Goal: Register for event/course

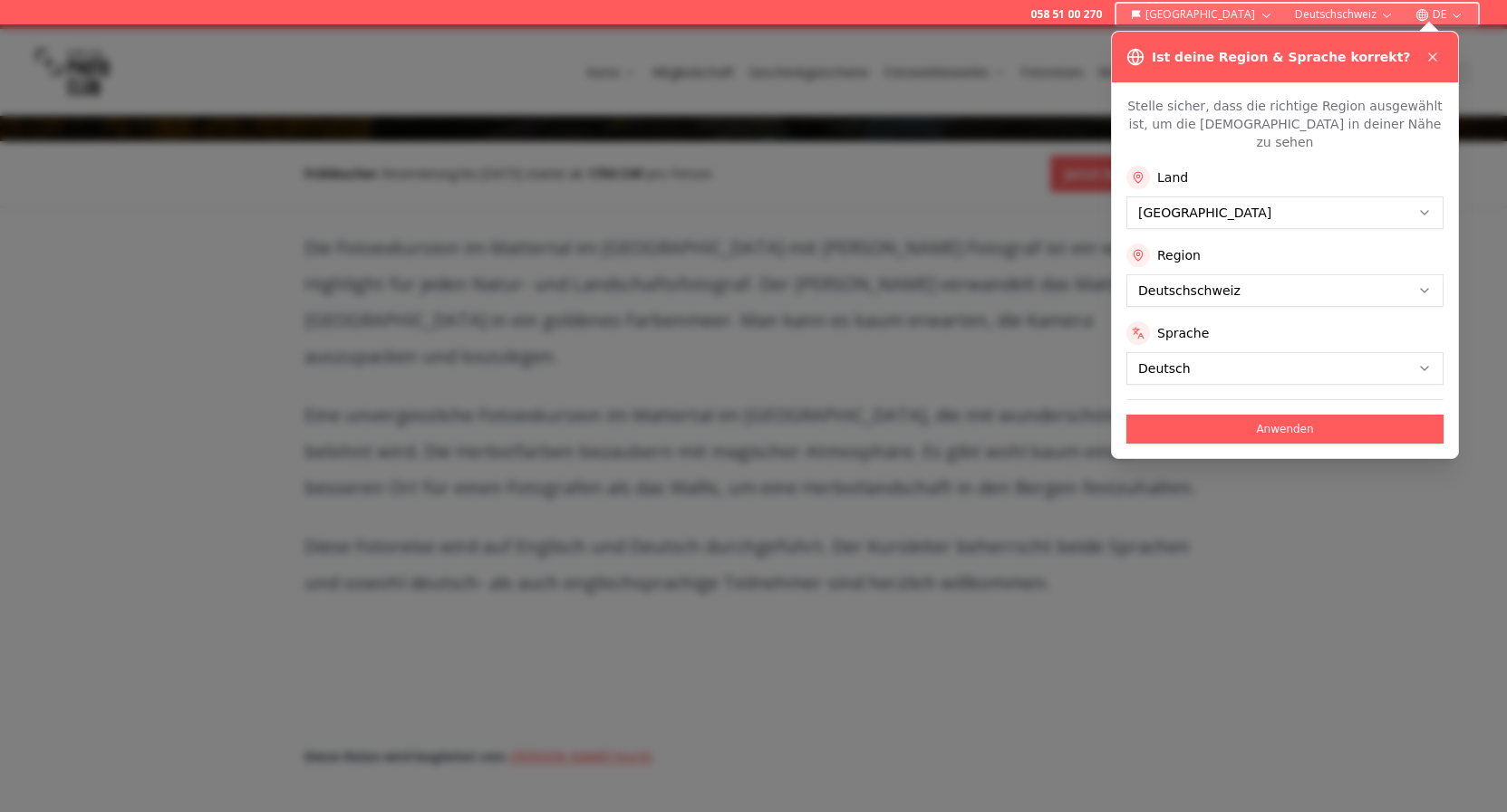
scroll to position [543, 0]
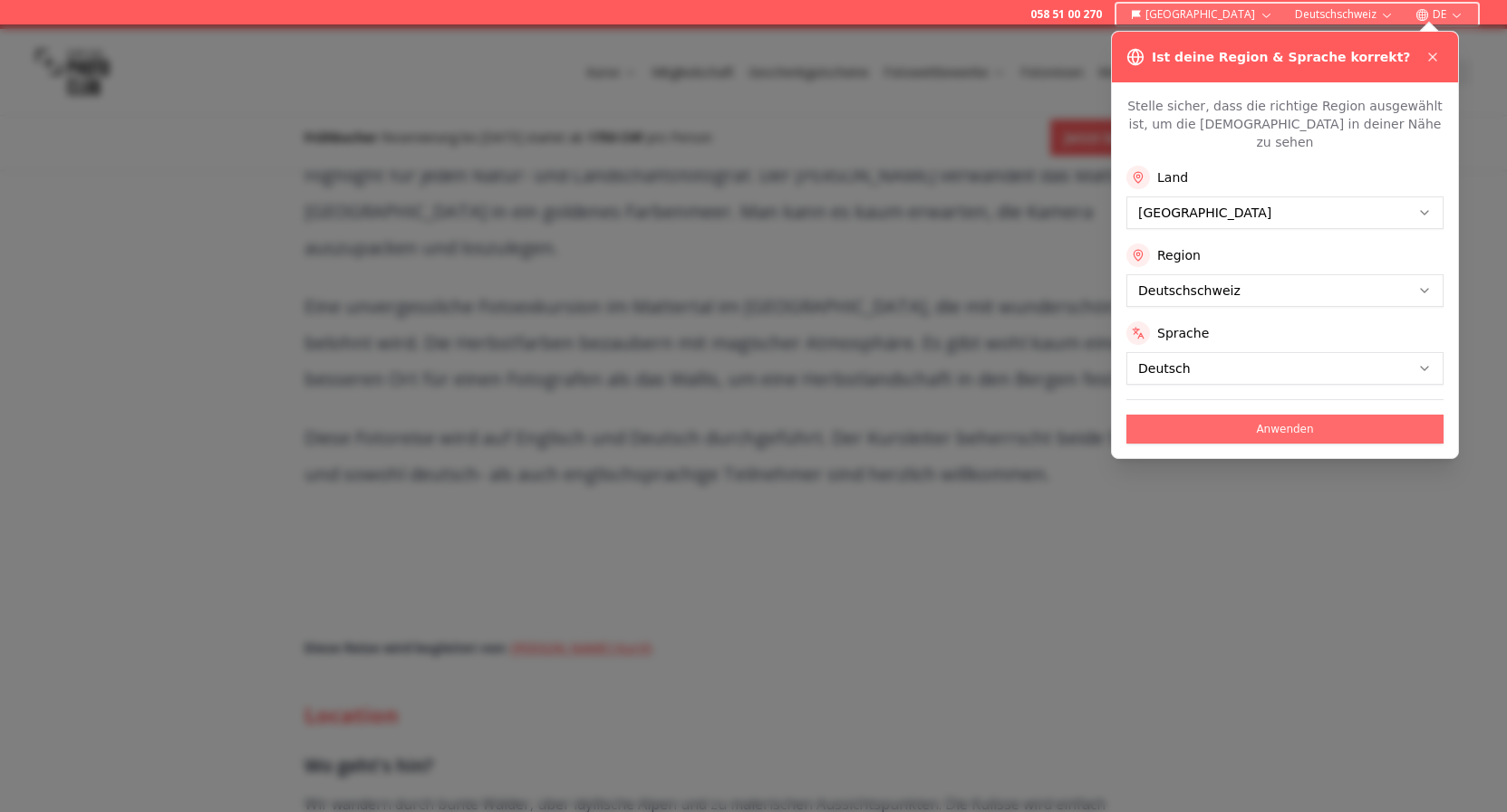
click at [1213, 444] on button "Anwenden" at bounding box center [1285, 429] width 318 height 29
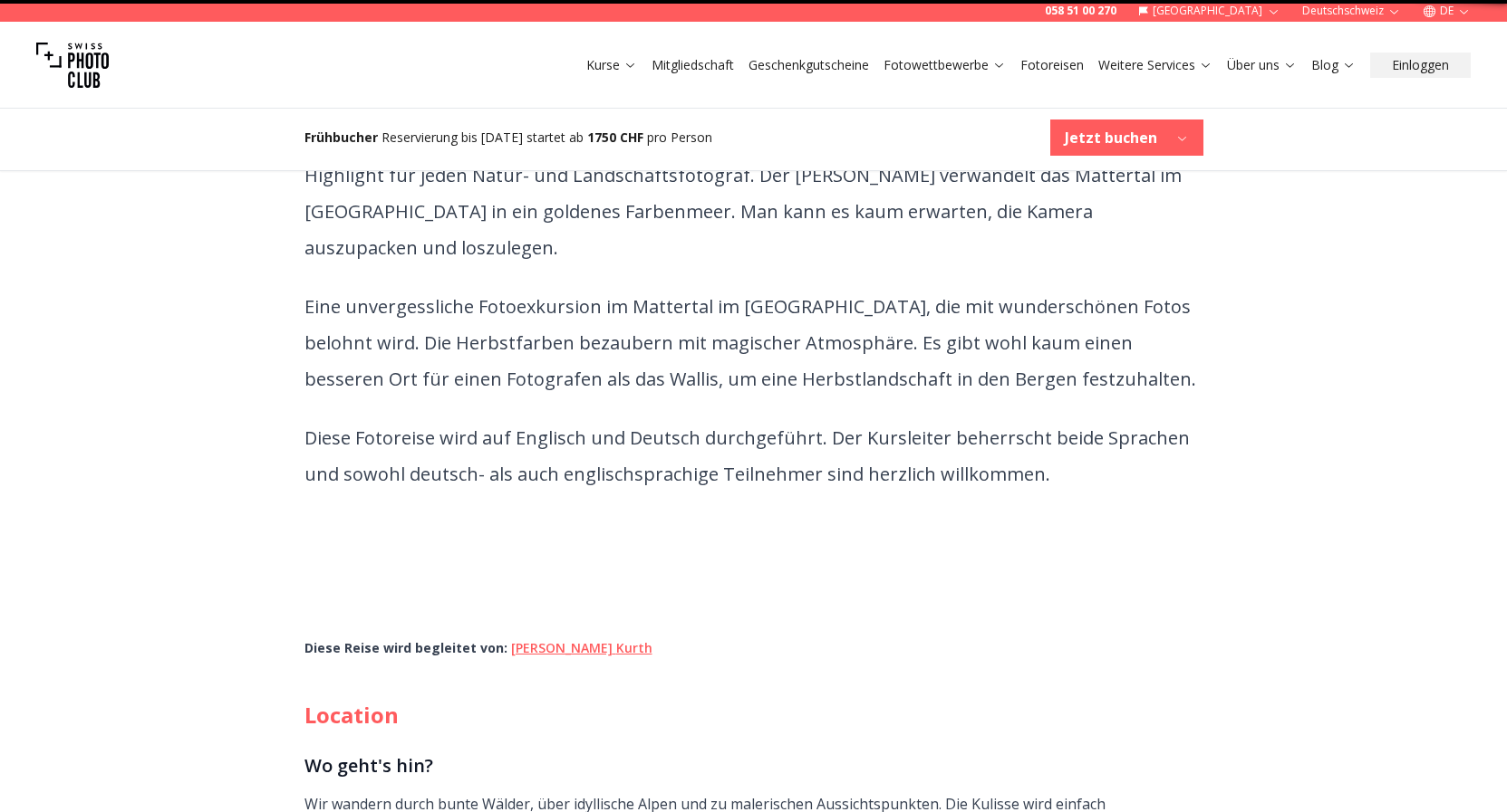
scroll to position [0, 0]
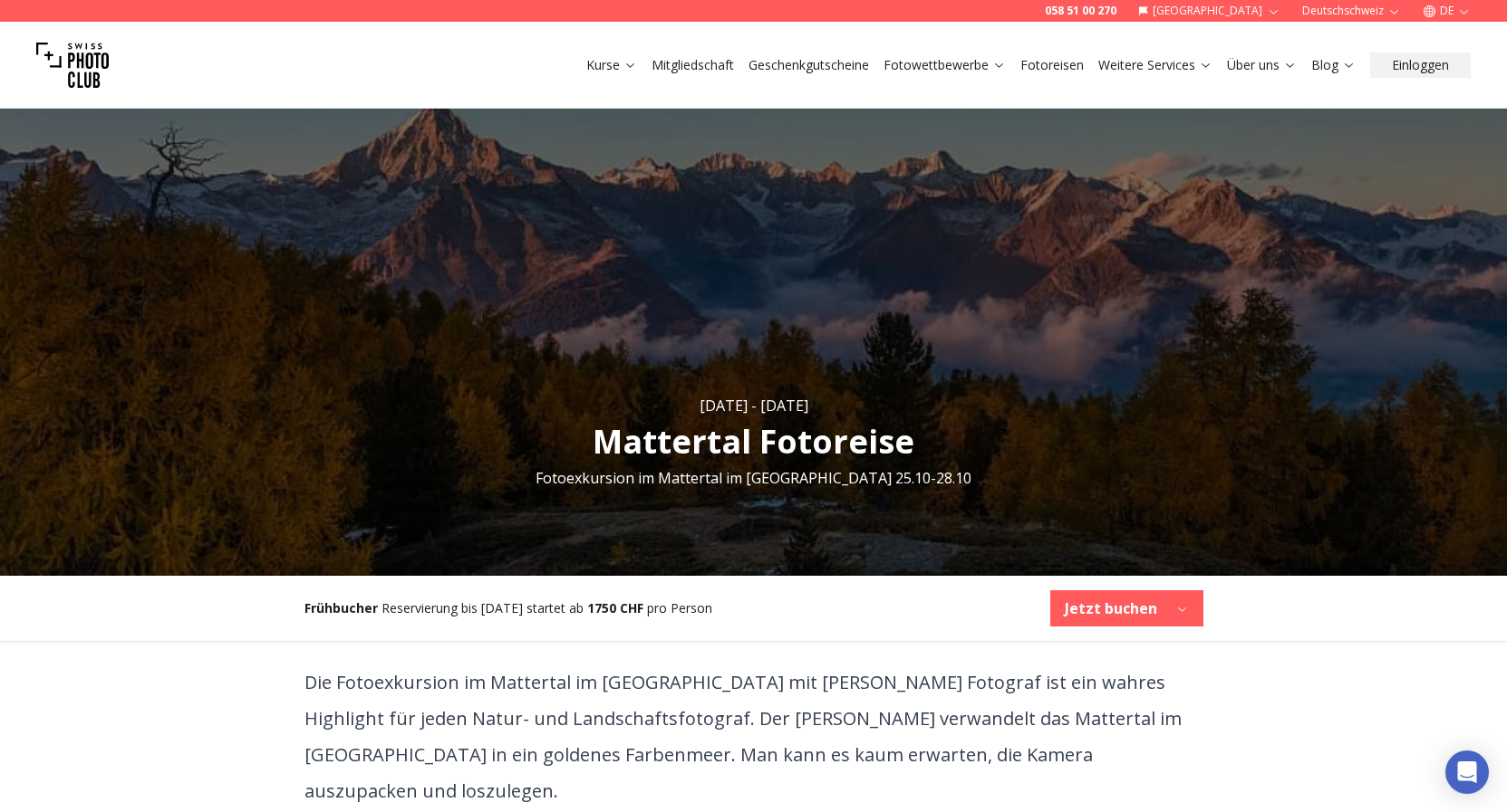
click at [1054, 74] on link "Fotoreisen" at bounding box center [1052, 65] width 63 height 18
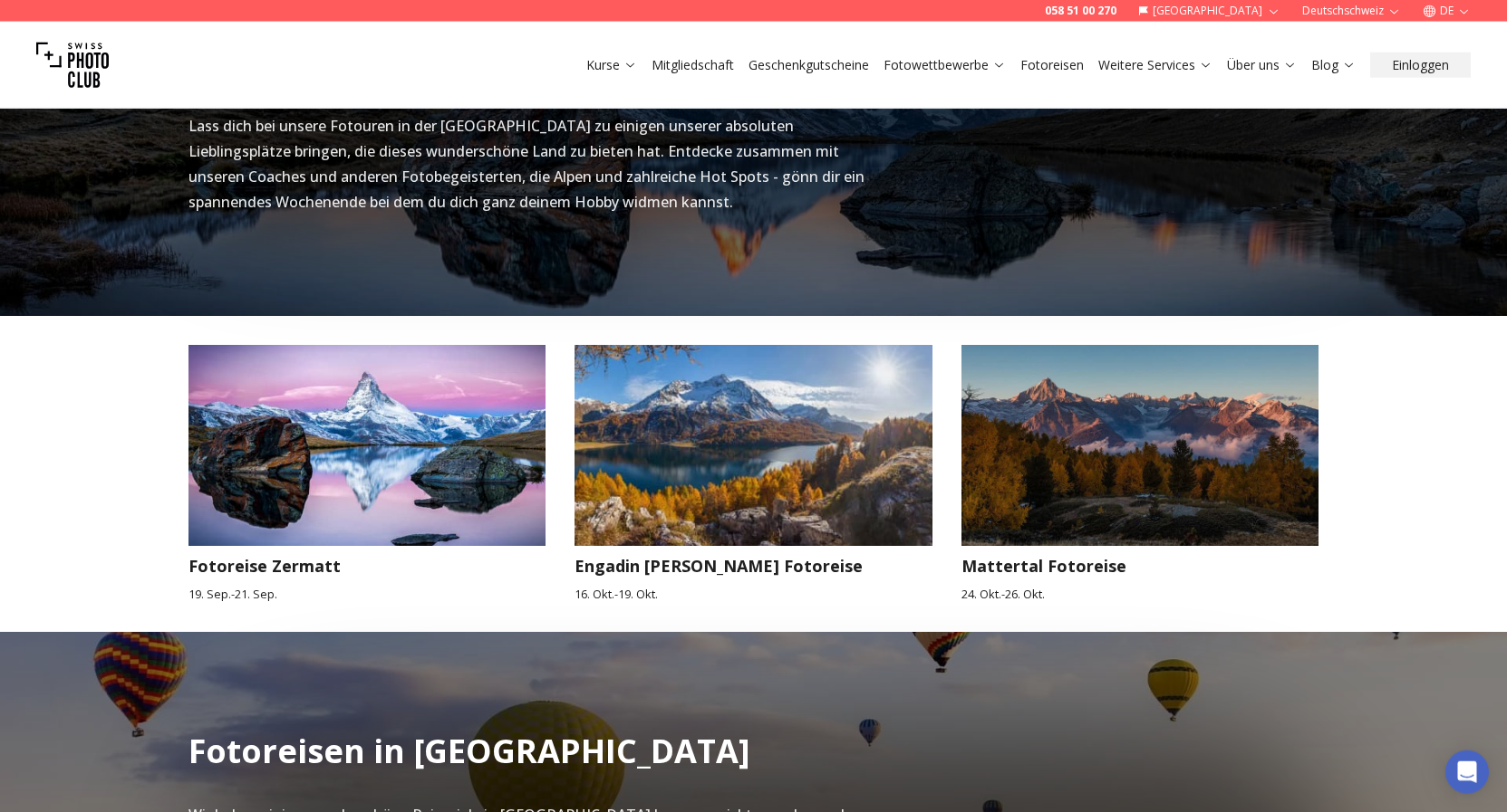
scroll to position [652, 0]
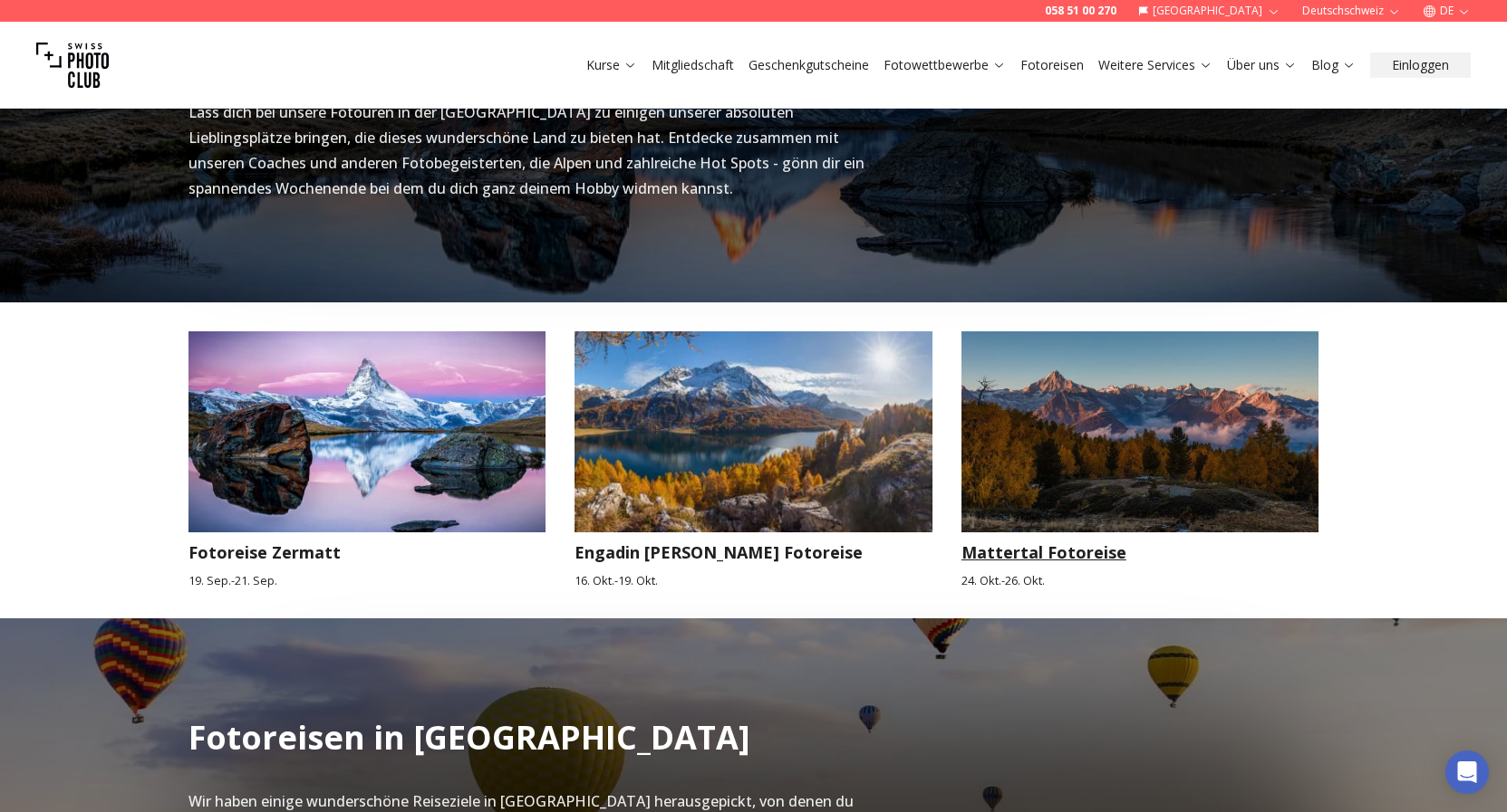
click at [1114, 565] on h3 "Mattertal Fotoreise" at bounding box center [1140, 552] width 358 height 26
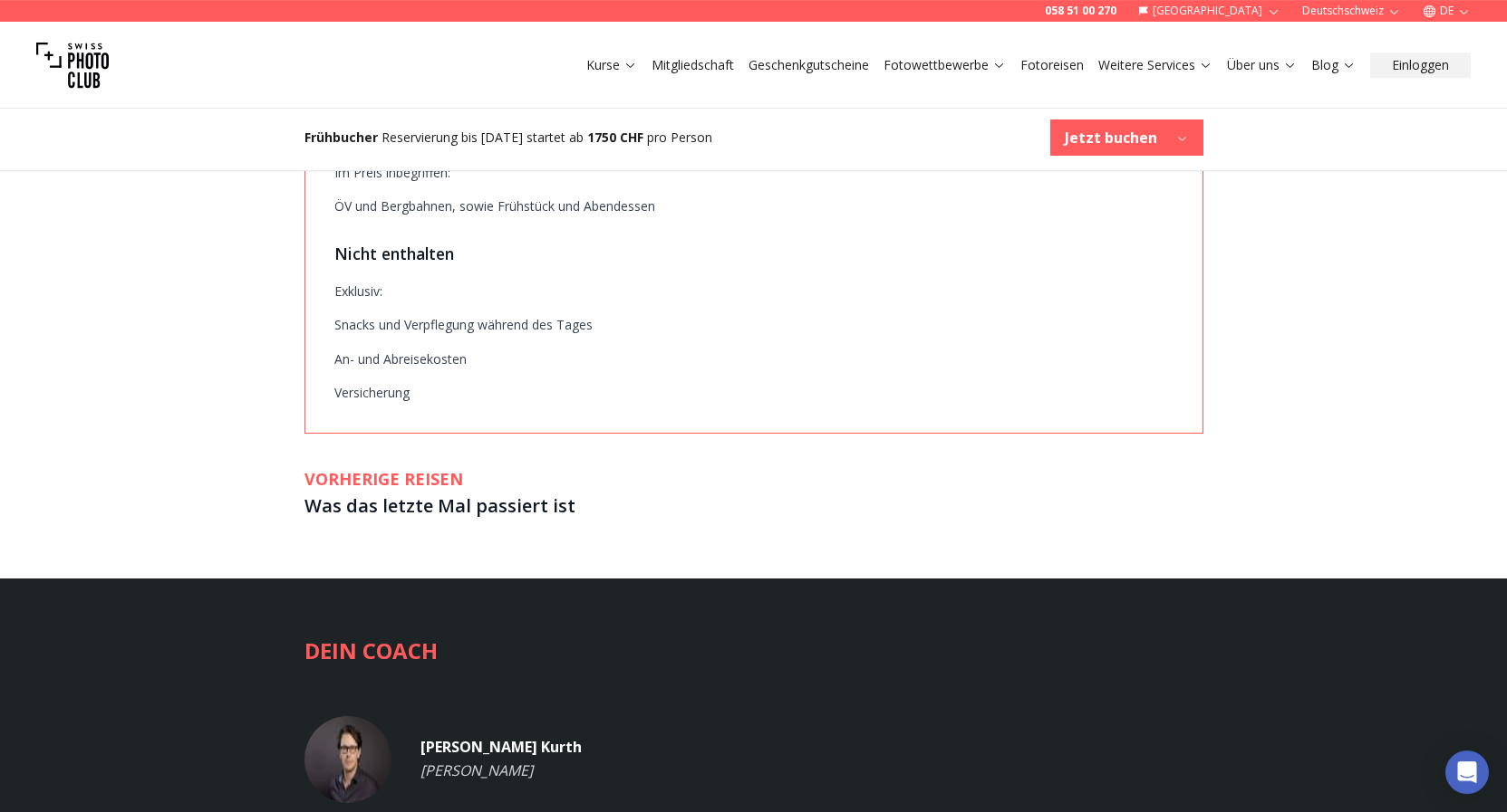
scroll to position [2826, 0]
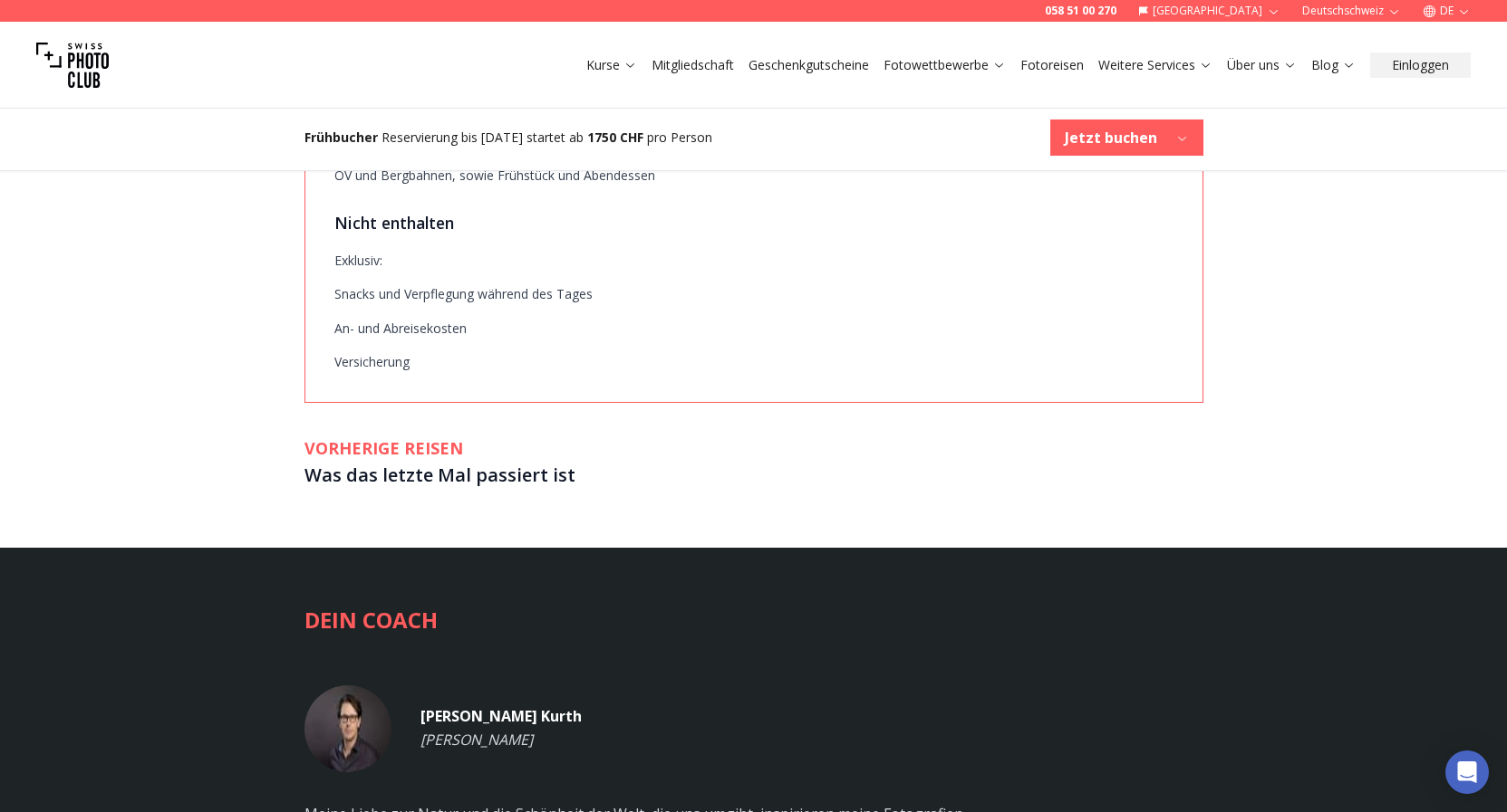
click at [819, 51] on button "WAS DU LERNEN WIRST" at bounding box center [754, 17] width 299 height 70
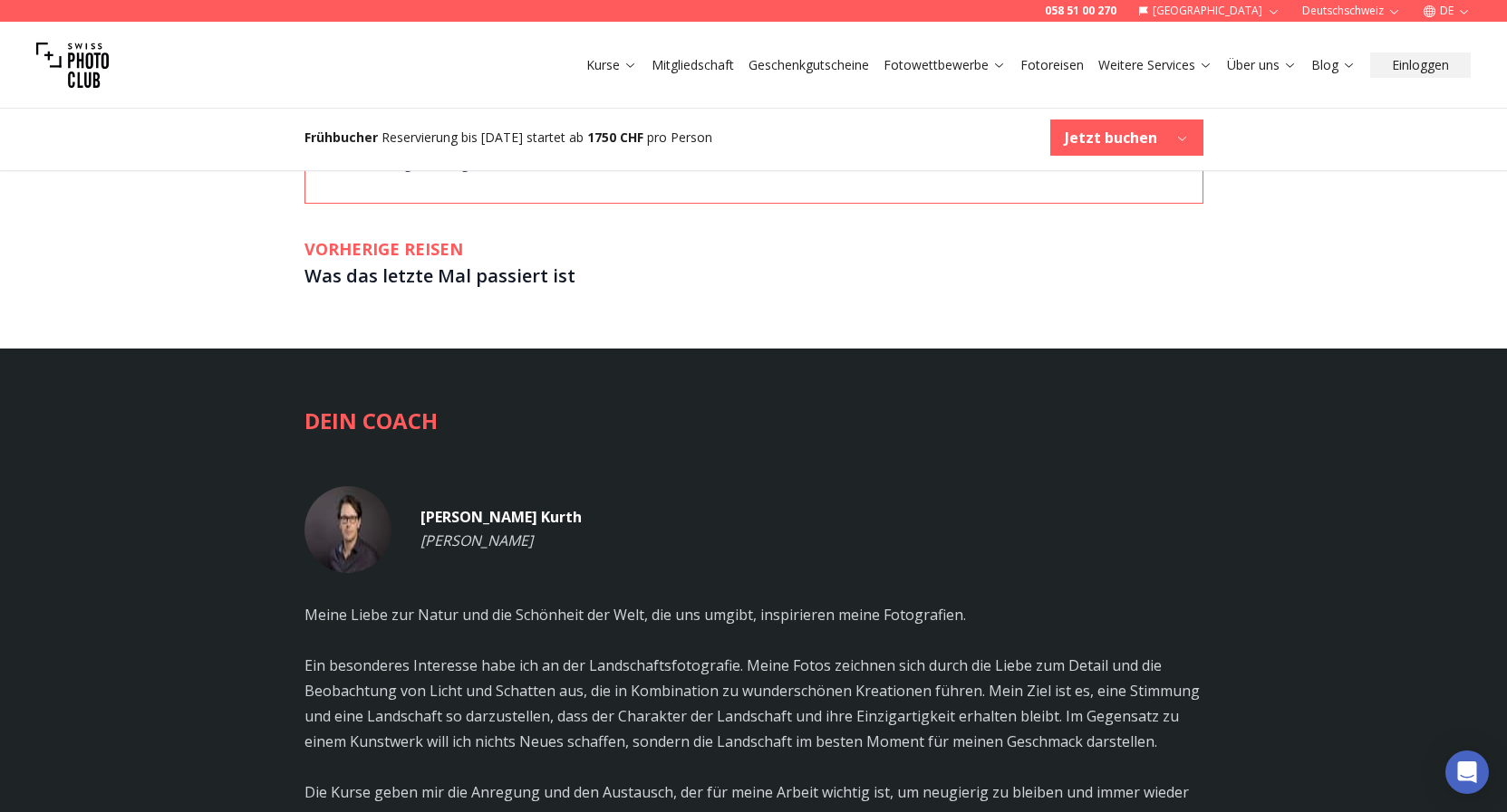
click at [1095, 51] on button "ZUSÄTZLICH" at bounding box center [1054, 17] width 299 height 70
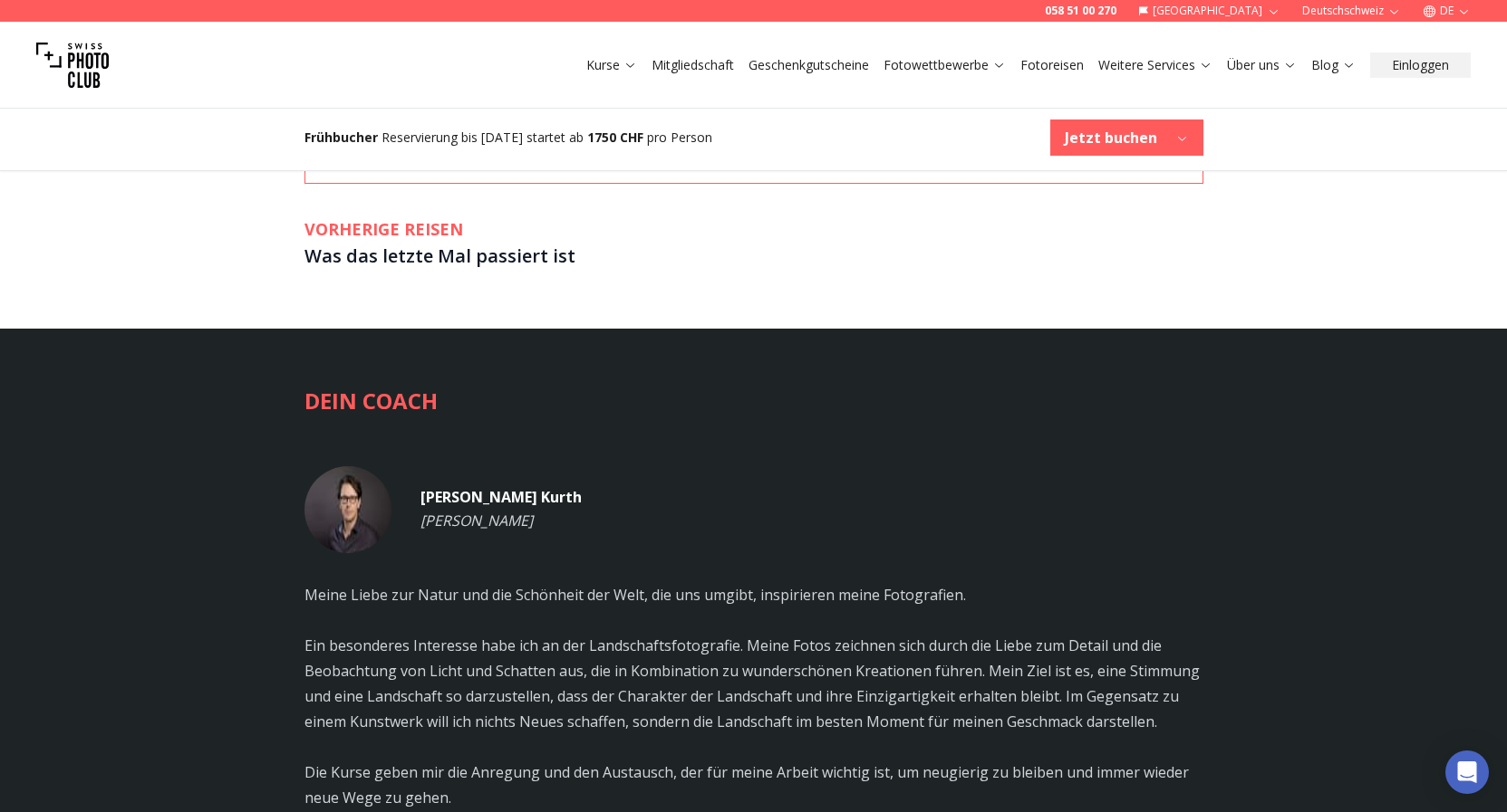
click at [500, 51] on button "WAS ENTHALTEN IST" at bounding box center [454, 17] width 299 height 70
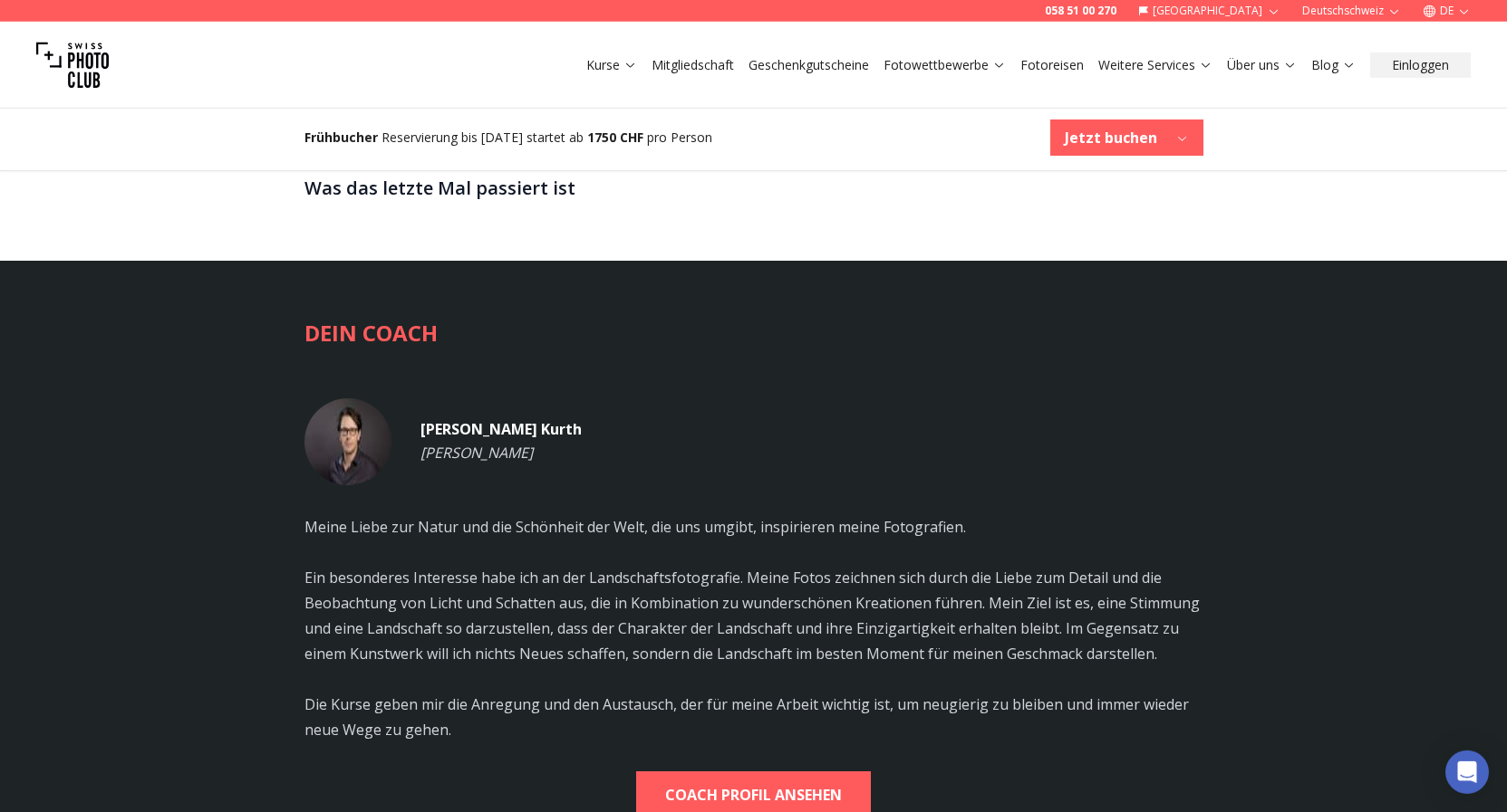
scroll to position [3152, 0]
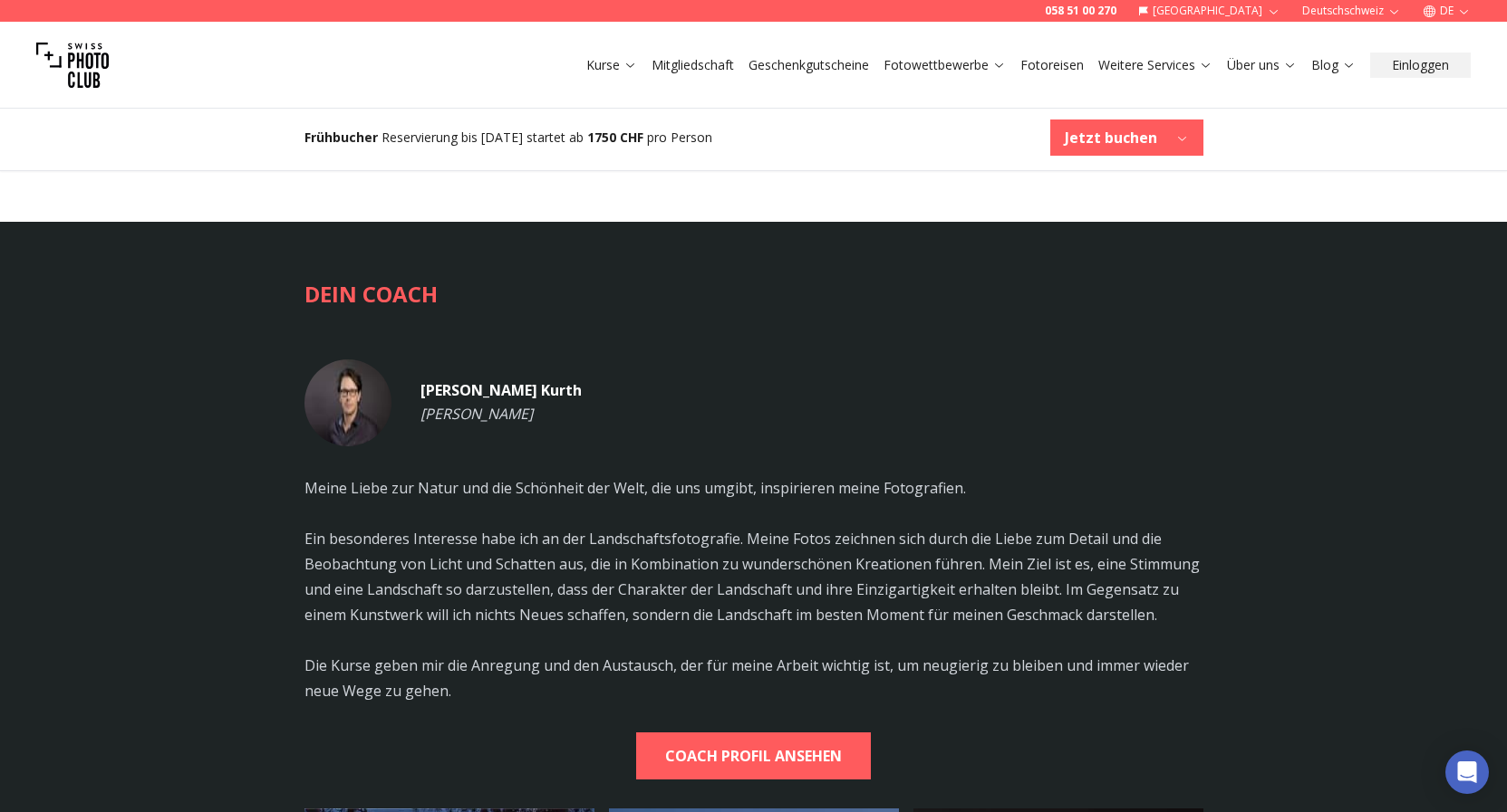
click at [425, 164] on h3 "Was das letzte Mal passiert ist" at bounding box center [754, 150] width 899 height 29
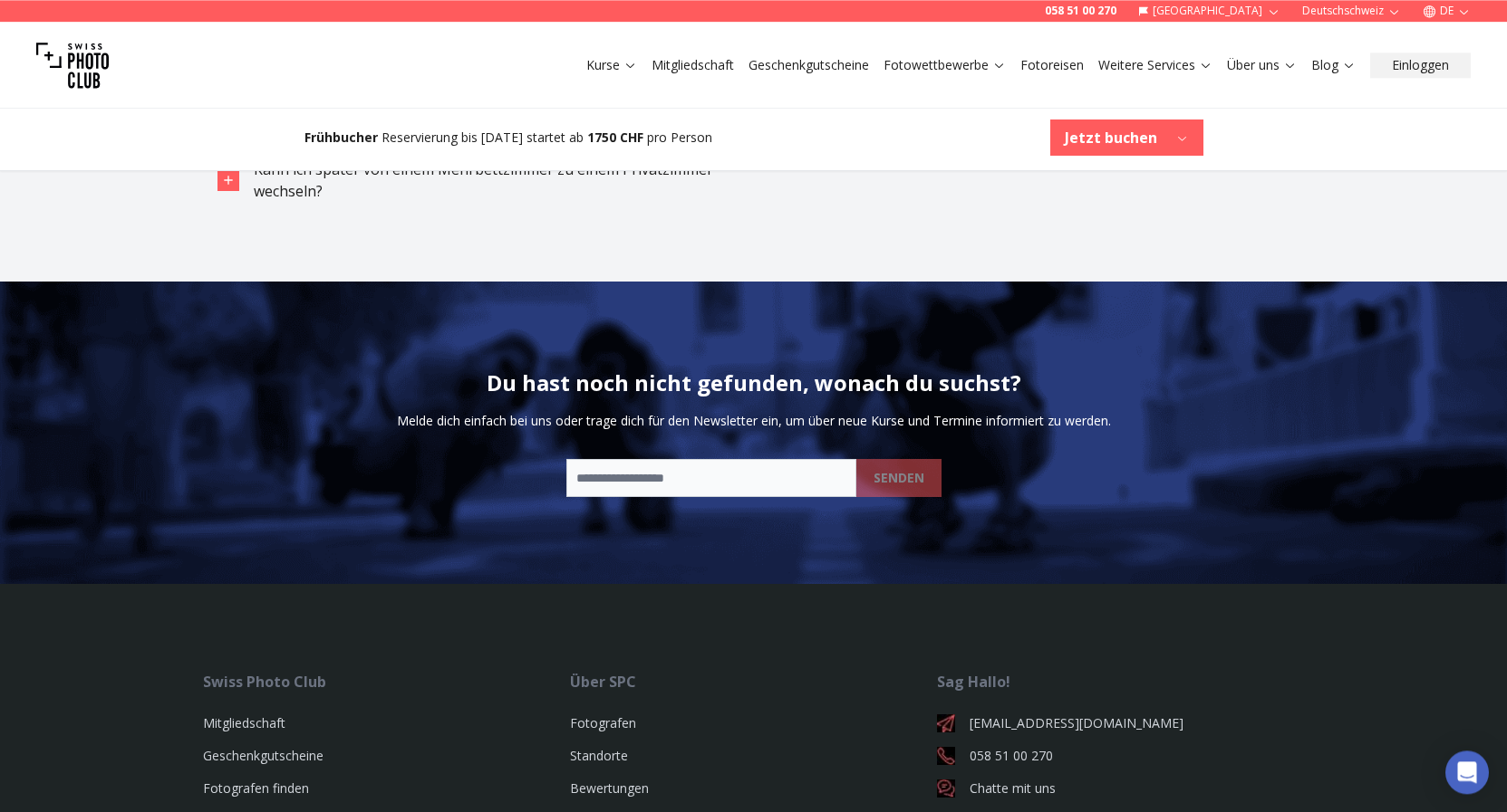
scroll to position [5000, 0]
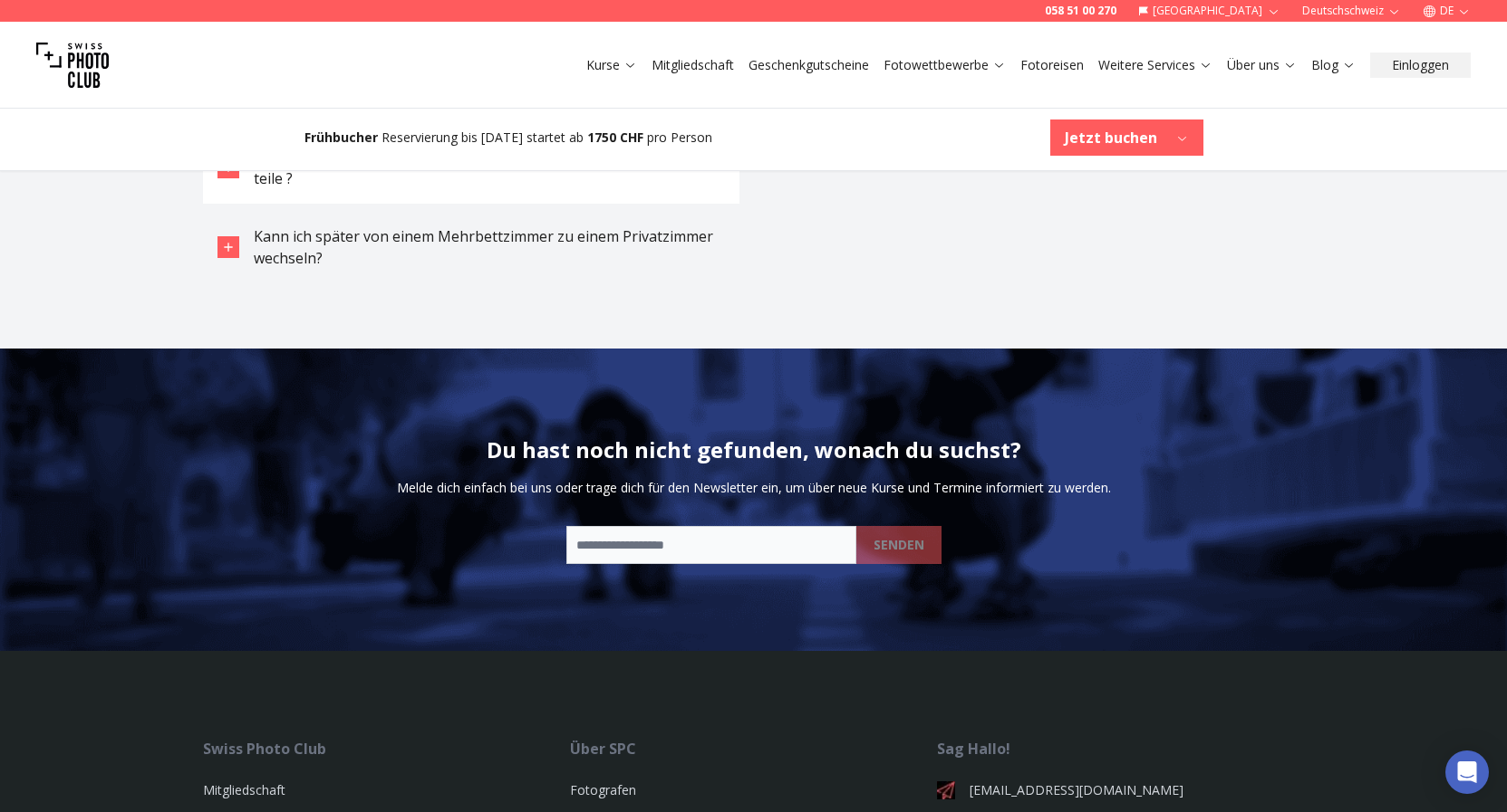
click at [471, 188] on span "Doppelzimmer: Kann ich mir aussuchen, mit wem ich mir ein Zimmer teile ?" at bounding box center [484, 167] width 462 height 41
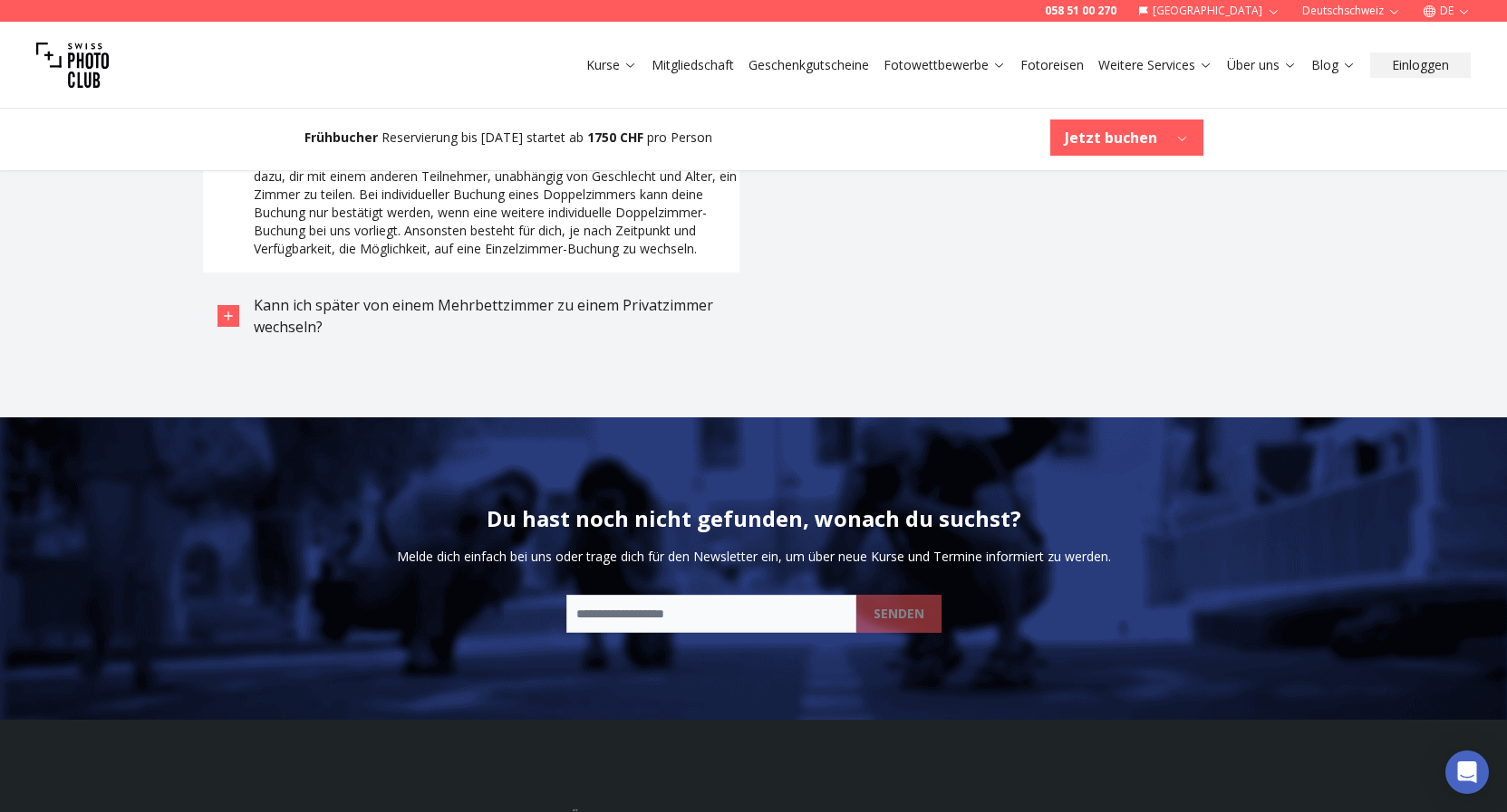
scroll to position [5217, 0]
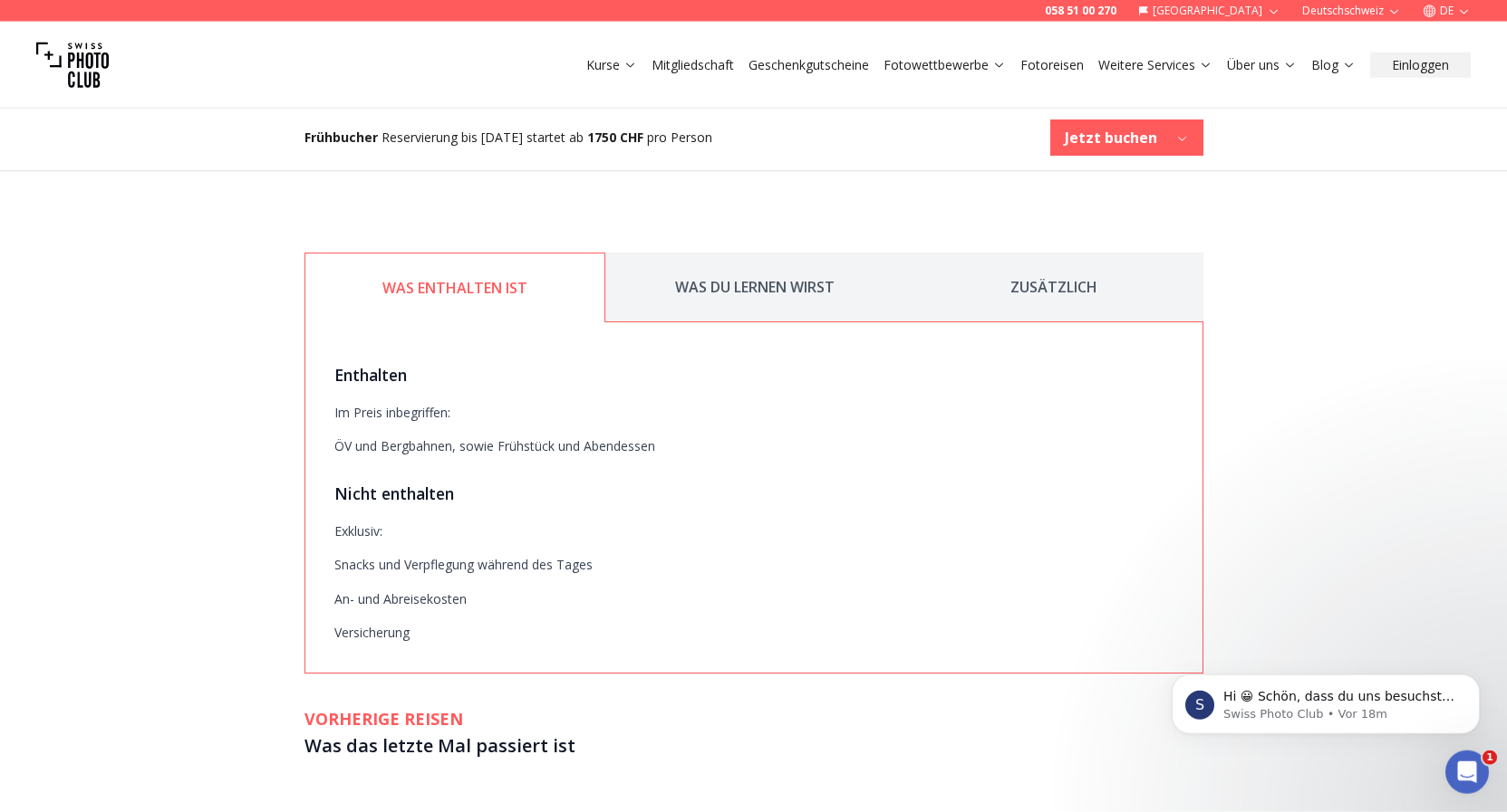
scroll to position [2718, 0]
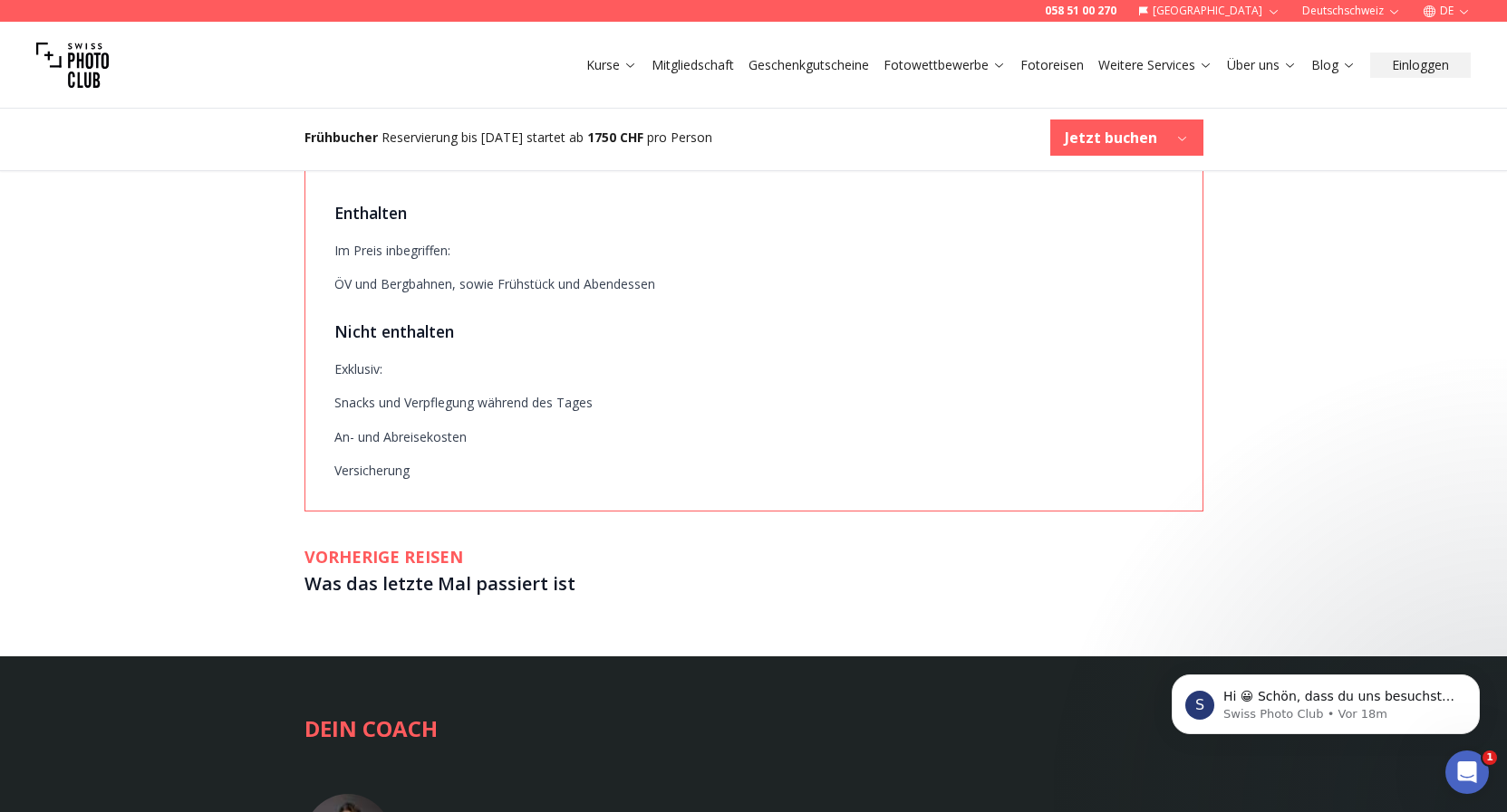
click at [1027, 161] on button "ZUSÄTZLICH" at bounding box center [1054, 126] width 299 height 70
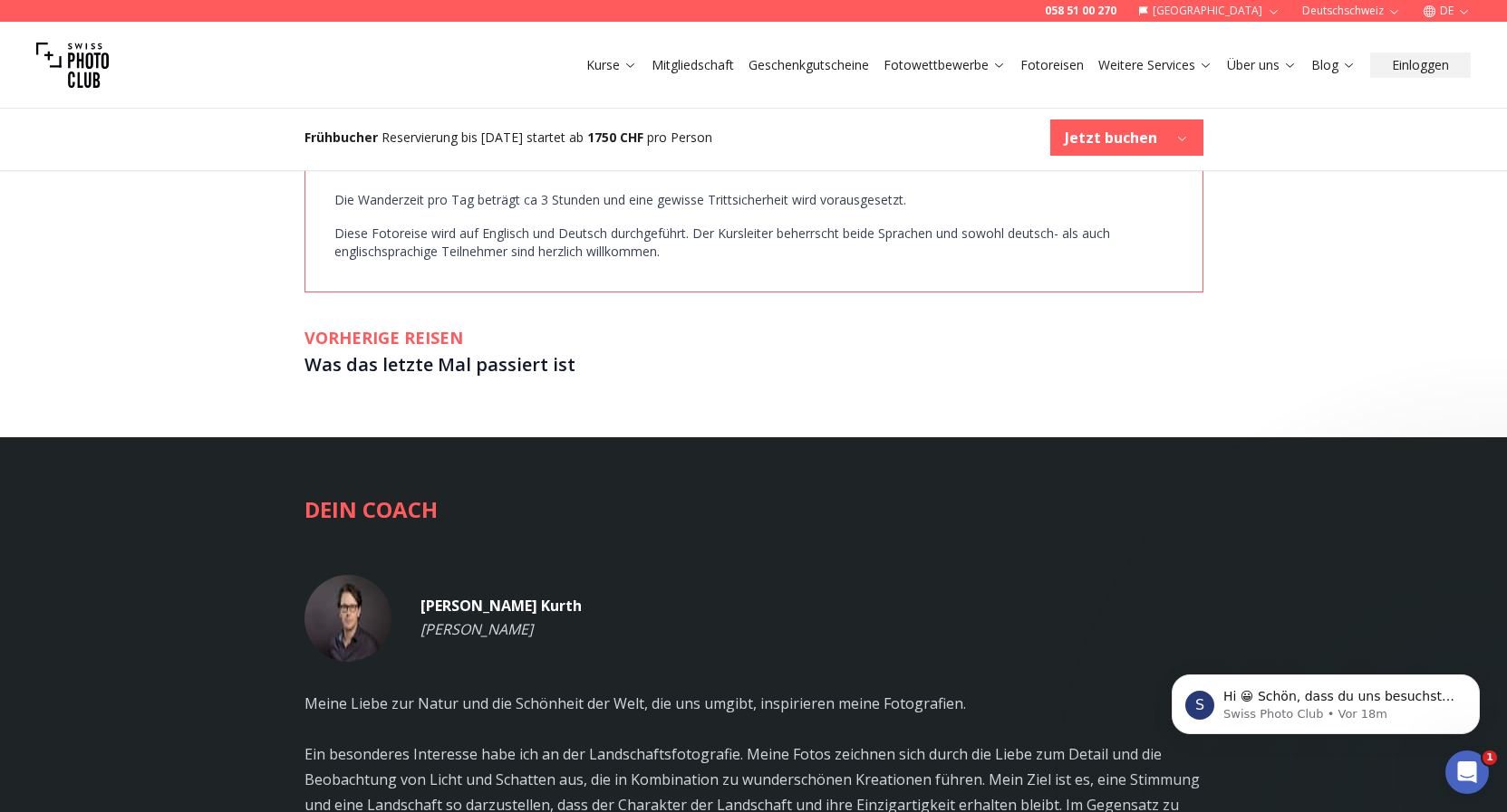
click at [787, 161] on button "WAS DU LERNEN WIRST" at bounding box center [753, 126] width 299 height 70
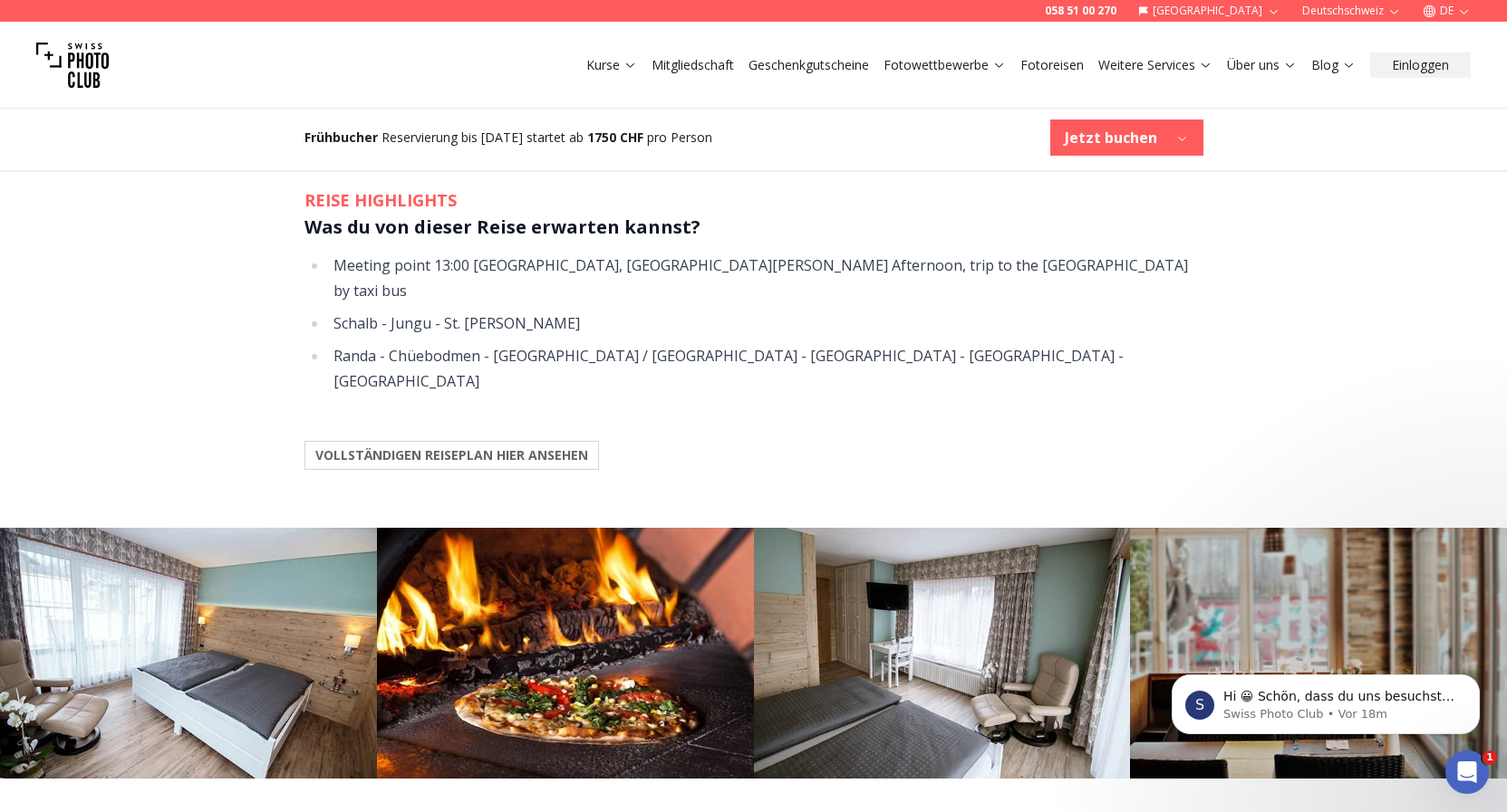
scroll to position [1630, 0]
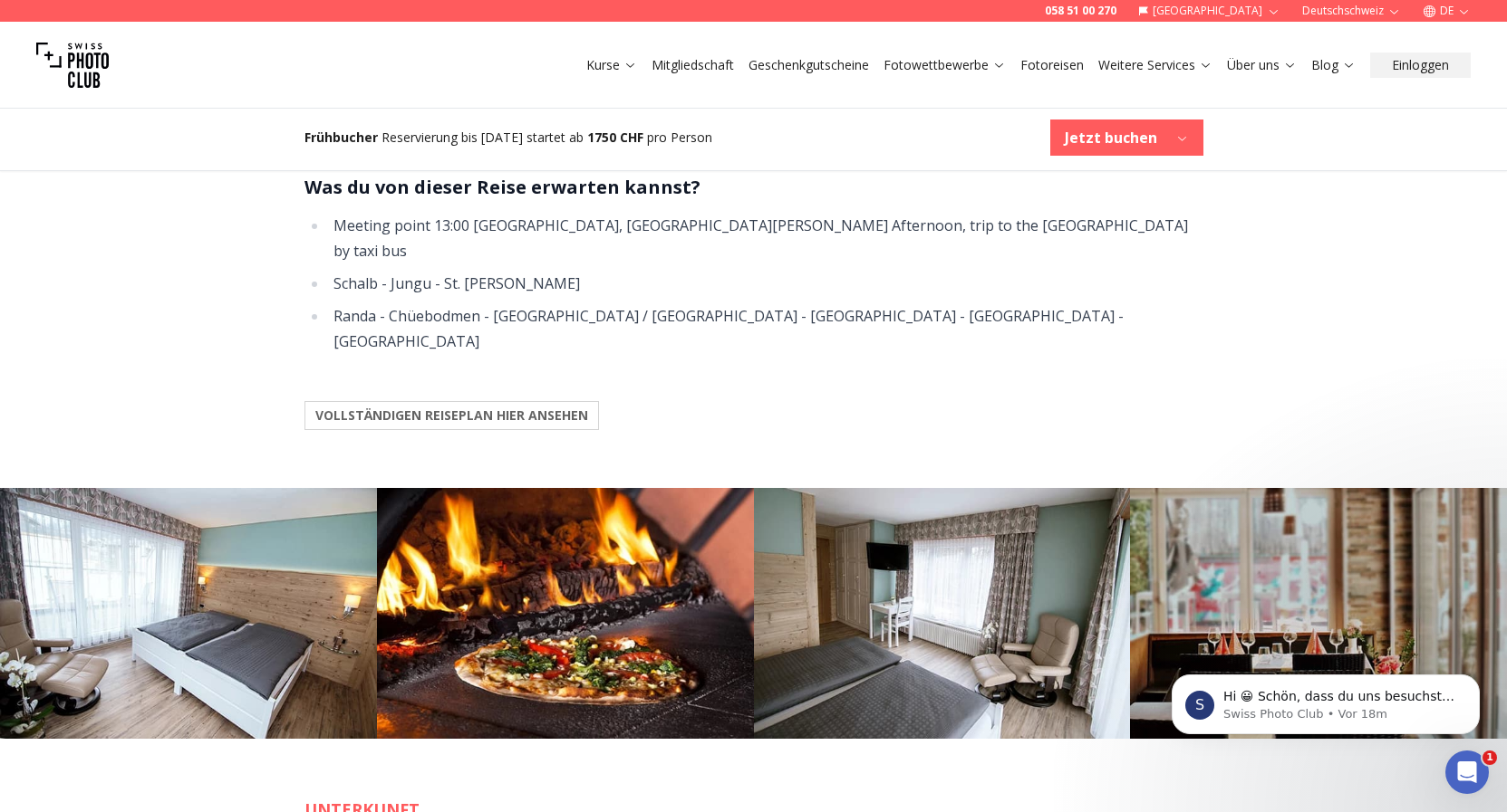
click at [528, 425] on b "VOLLSTÄNDIGEN REISEPLAN HIER ANSEHEN" at bounding box center [452, 416] width 273 height 18
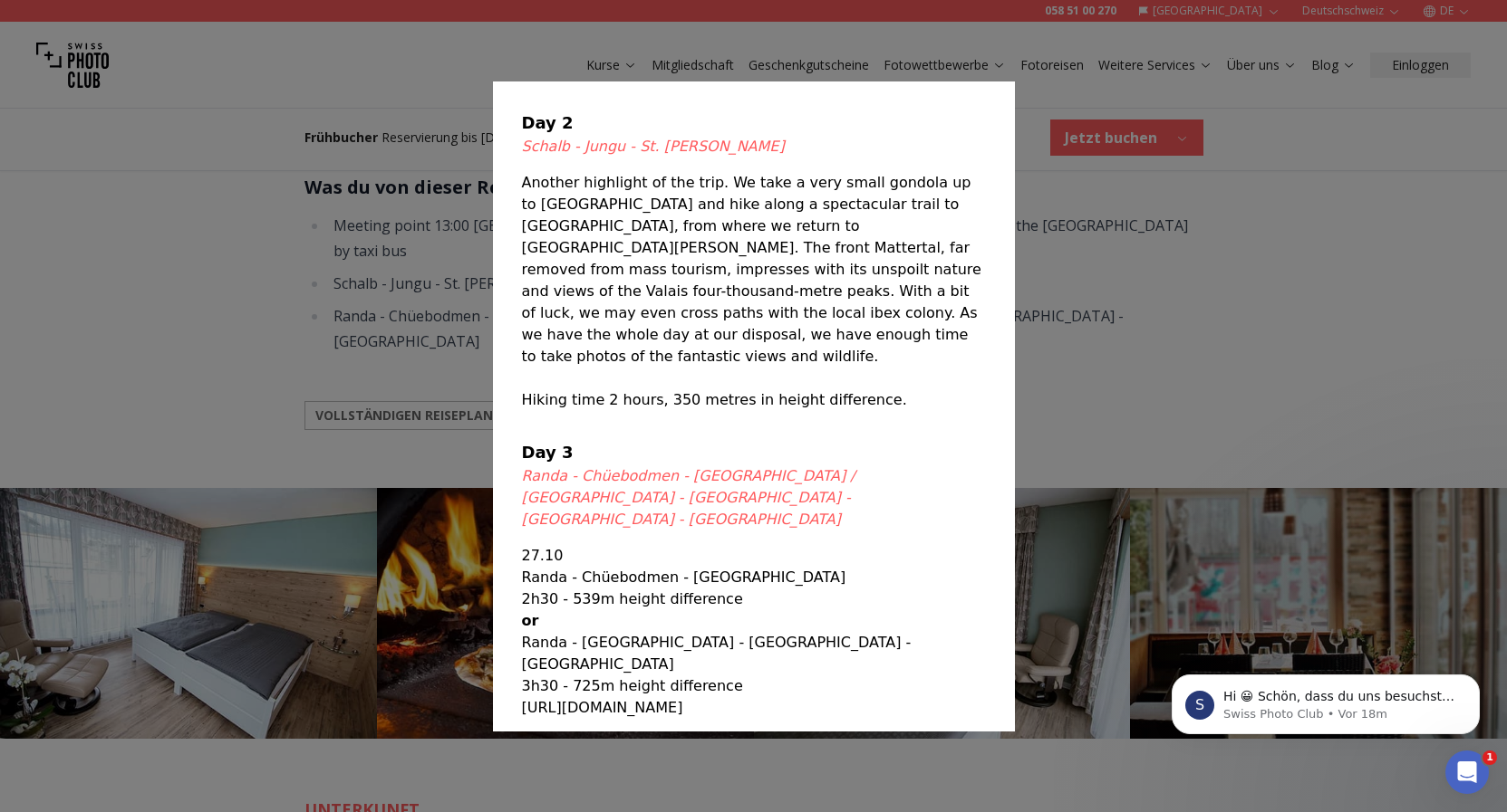
scroll to position [304, 0]
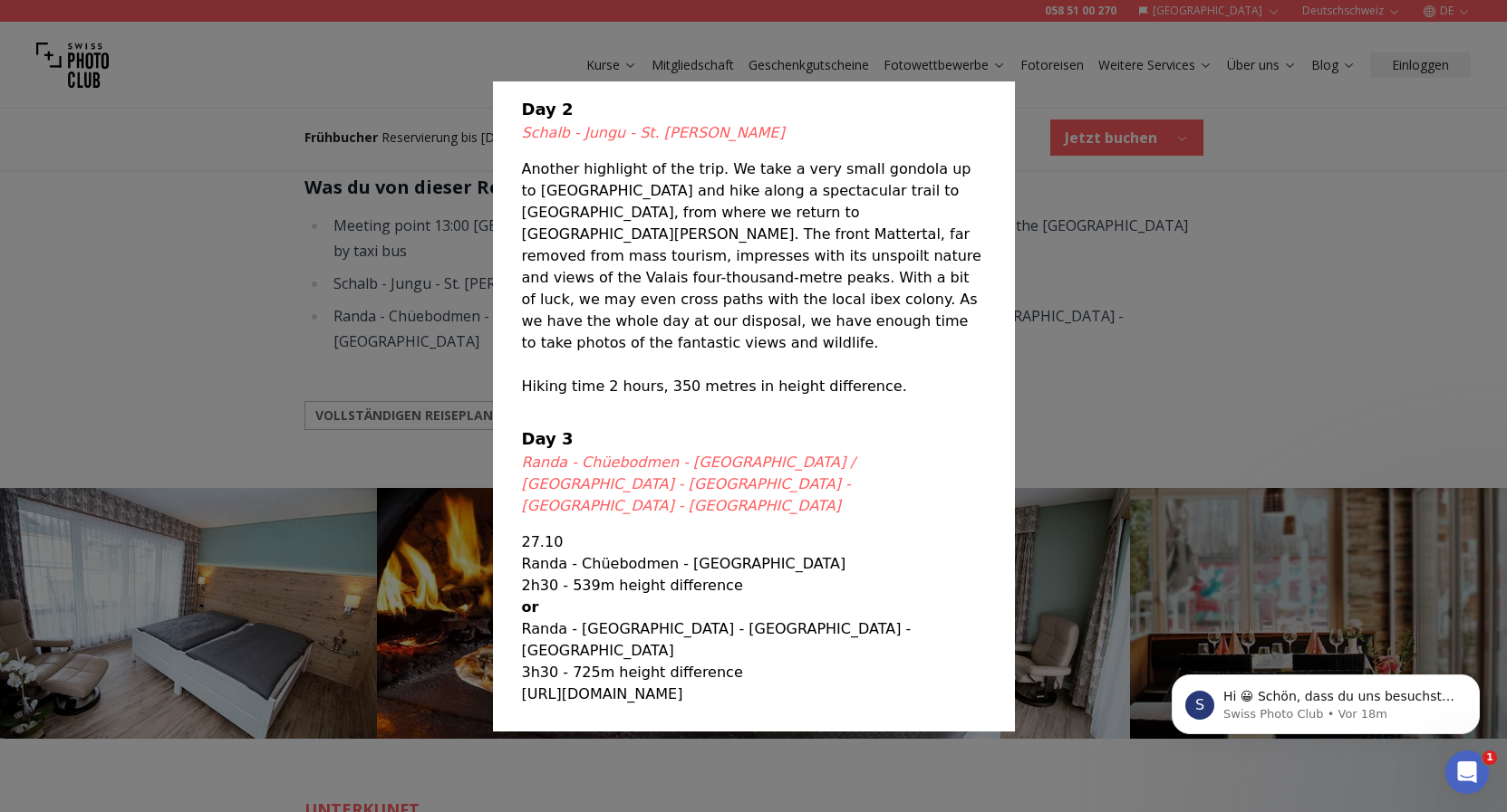
click at [1189, 402] on div at bounding box center [754, 406] width 1507 height 812
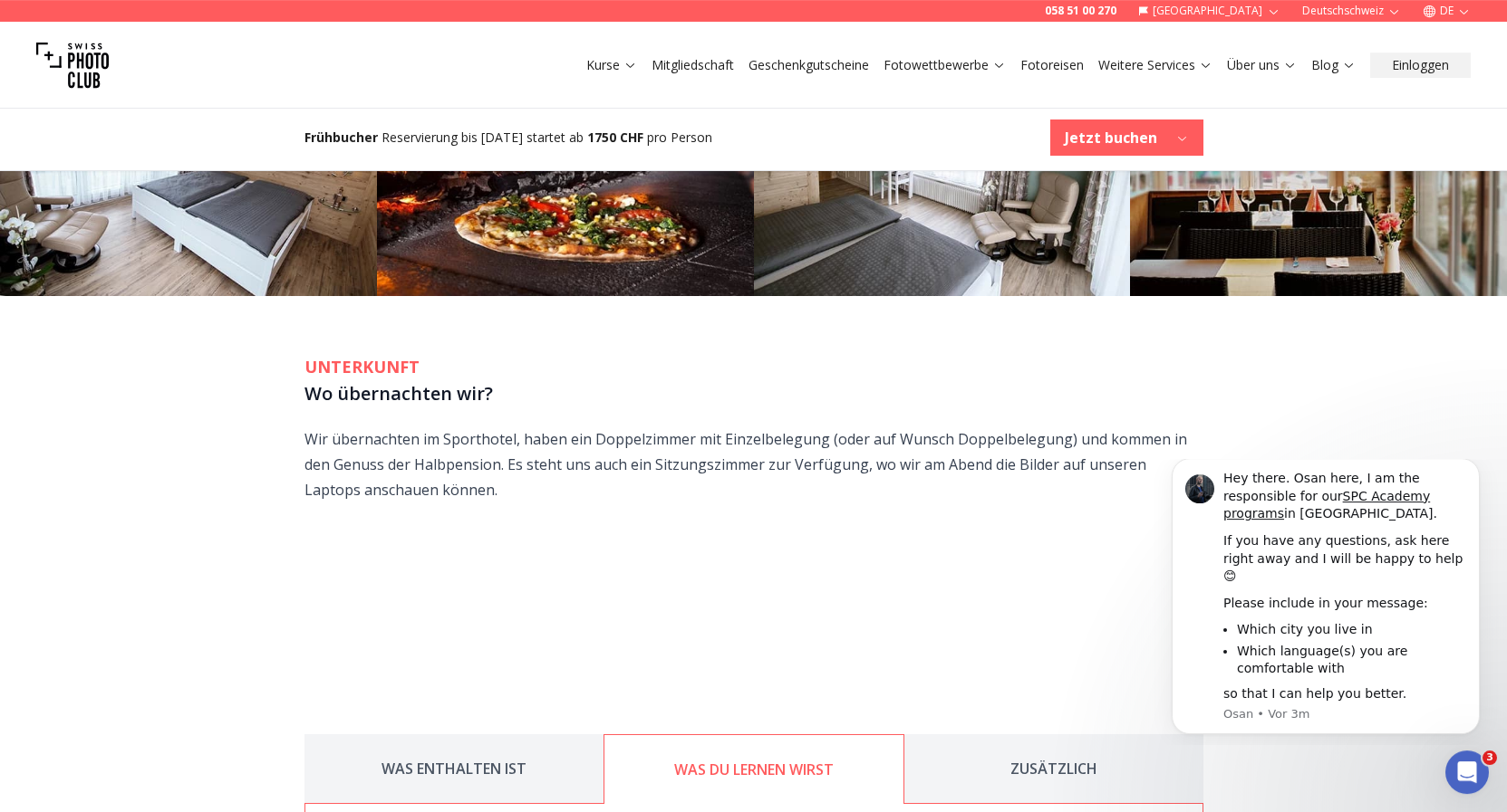
scroll to position [2174, 0]
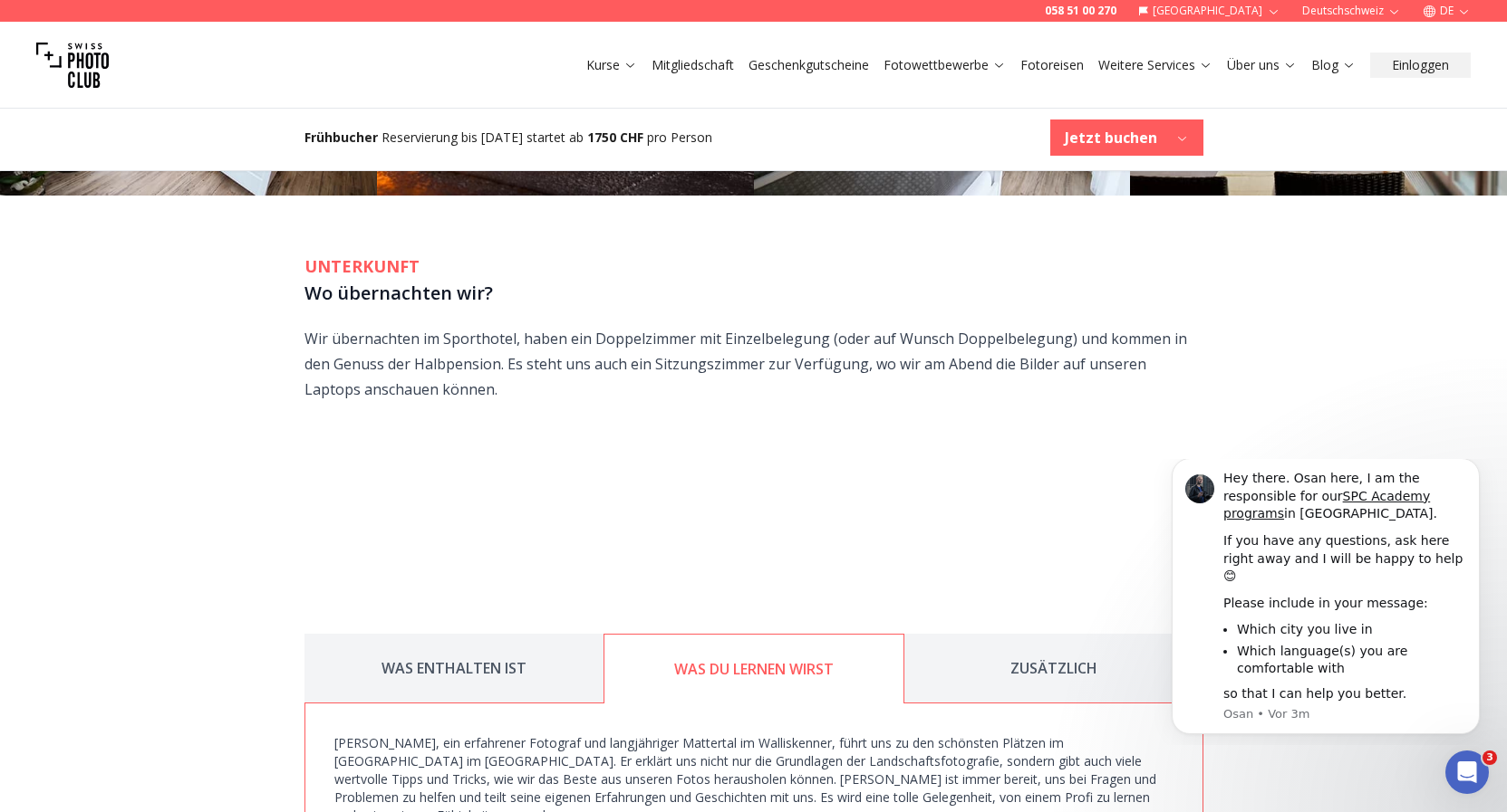
click at [1035, 66] on link "Fotoreisen" at bounding box center [1052, 65] width 63 height 18
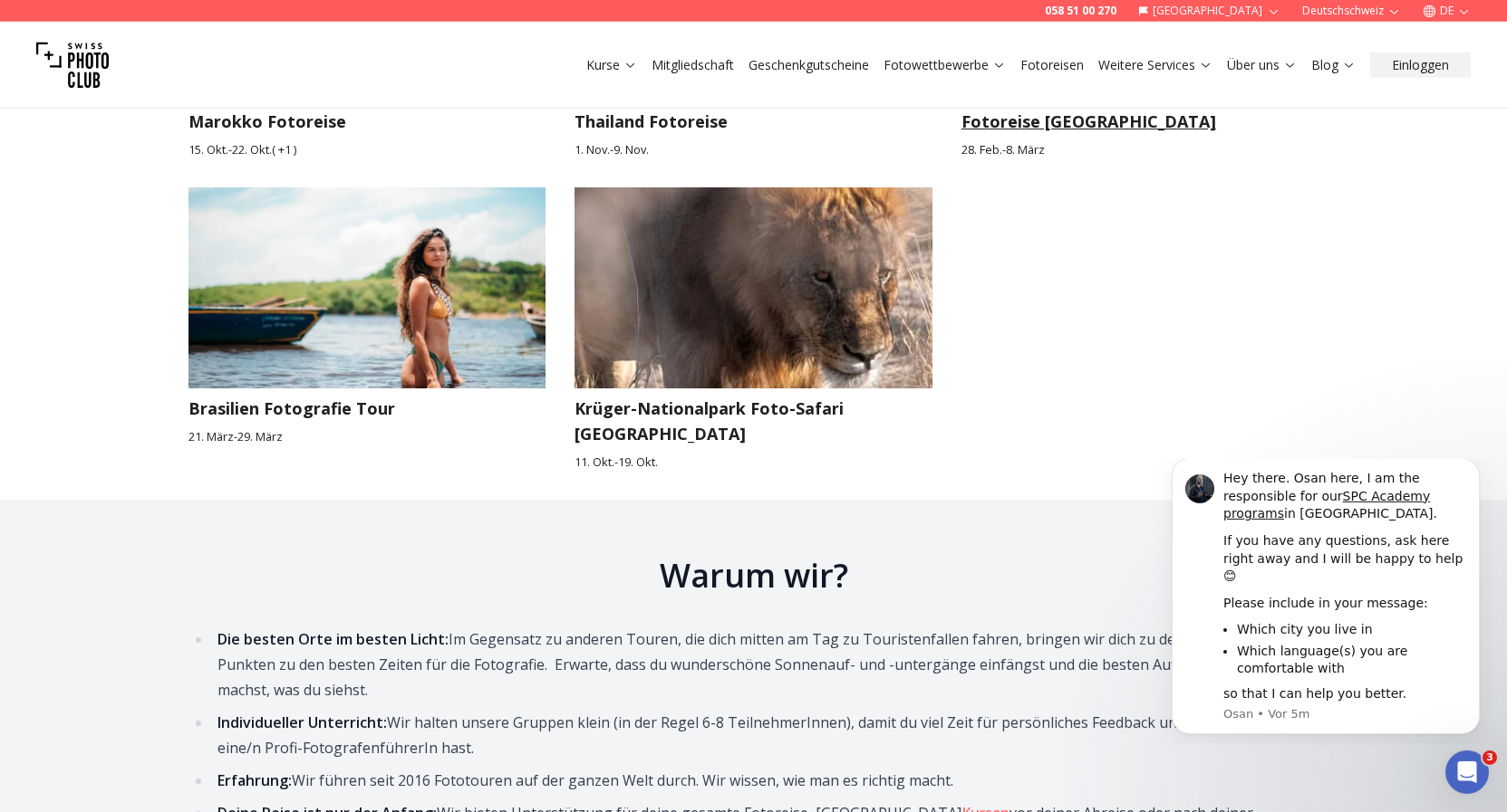
scroll to position [3155, 0]
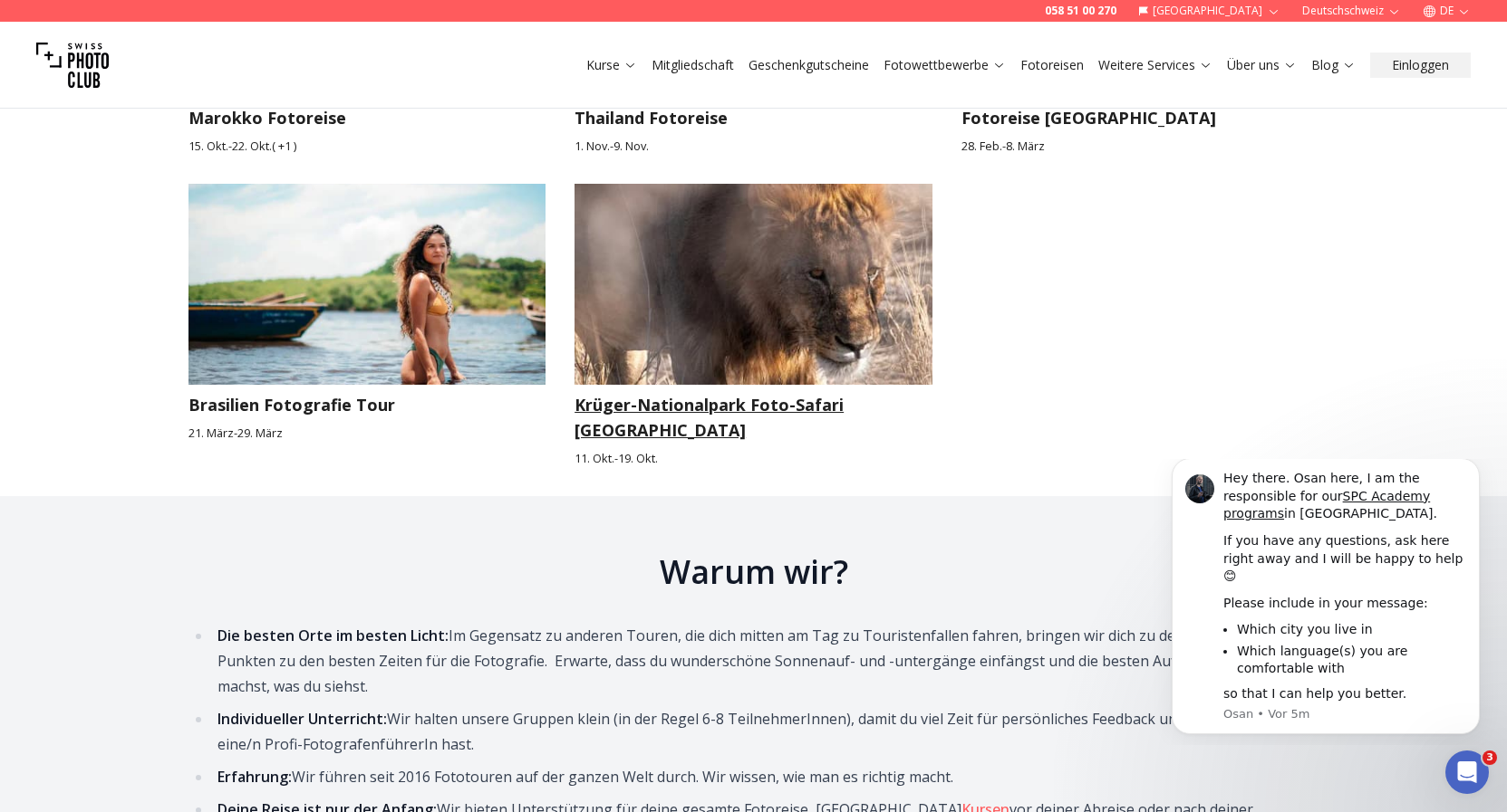
click at [771, 443] on h3 "Krüger-Nationalpark Foto-Safari [GEOGRAPHIC_DATA]" at bounding box center [754, 417] width 358 height 50
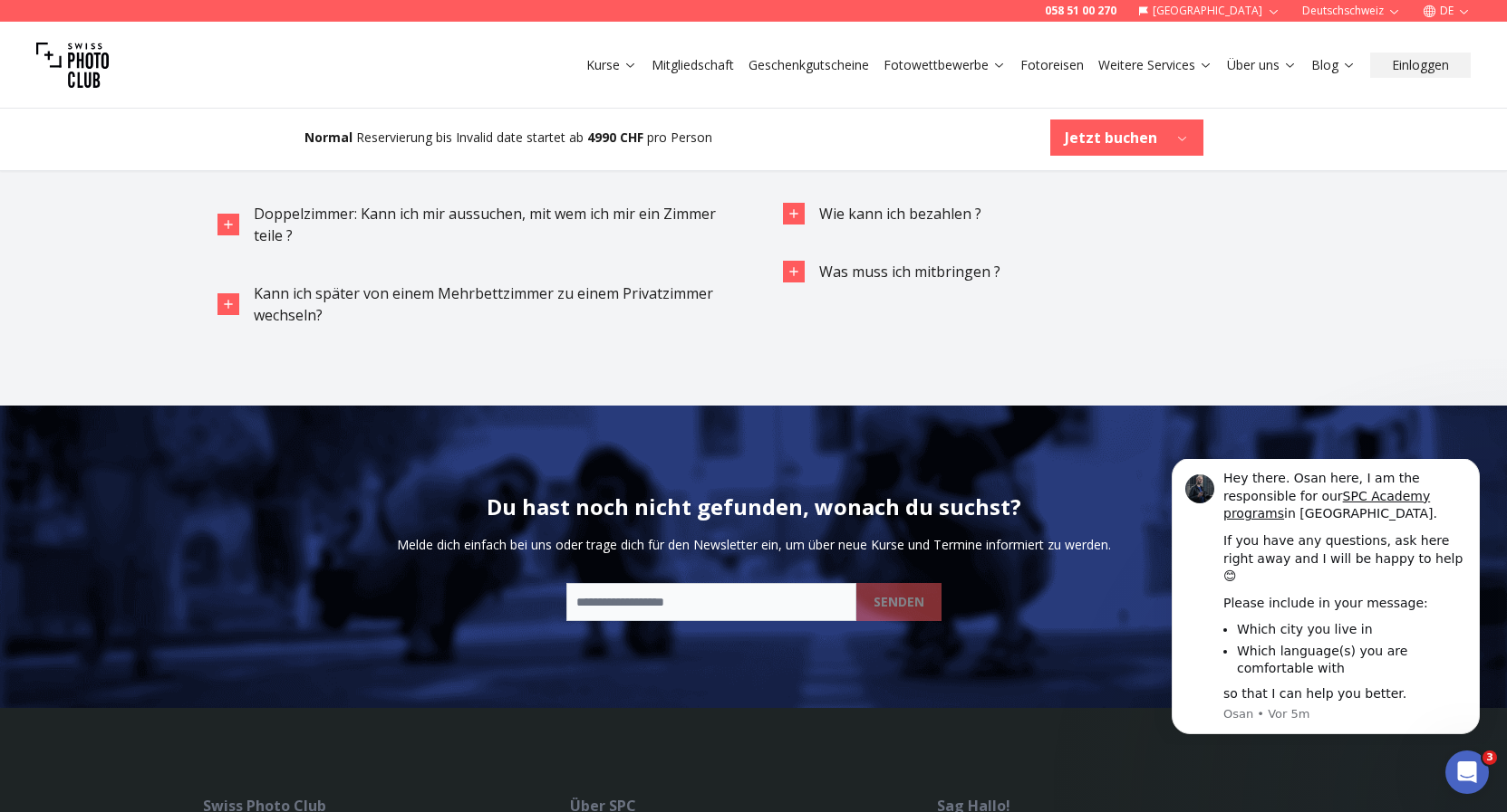
scroll to position [7173, 0]
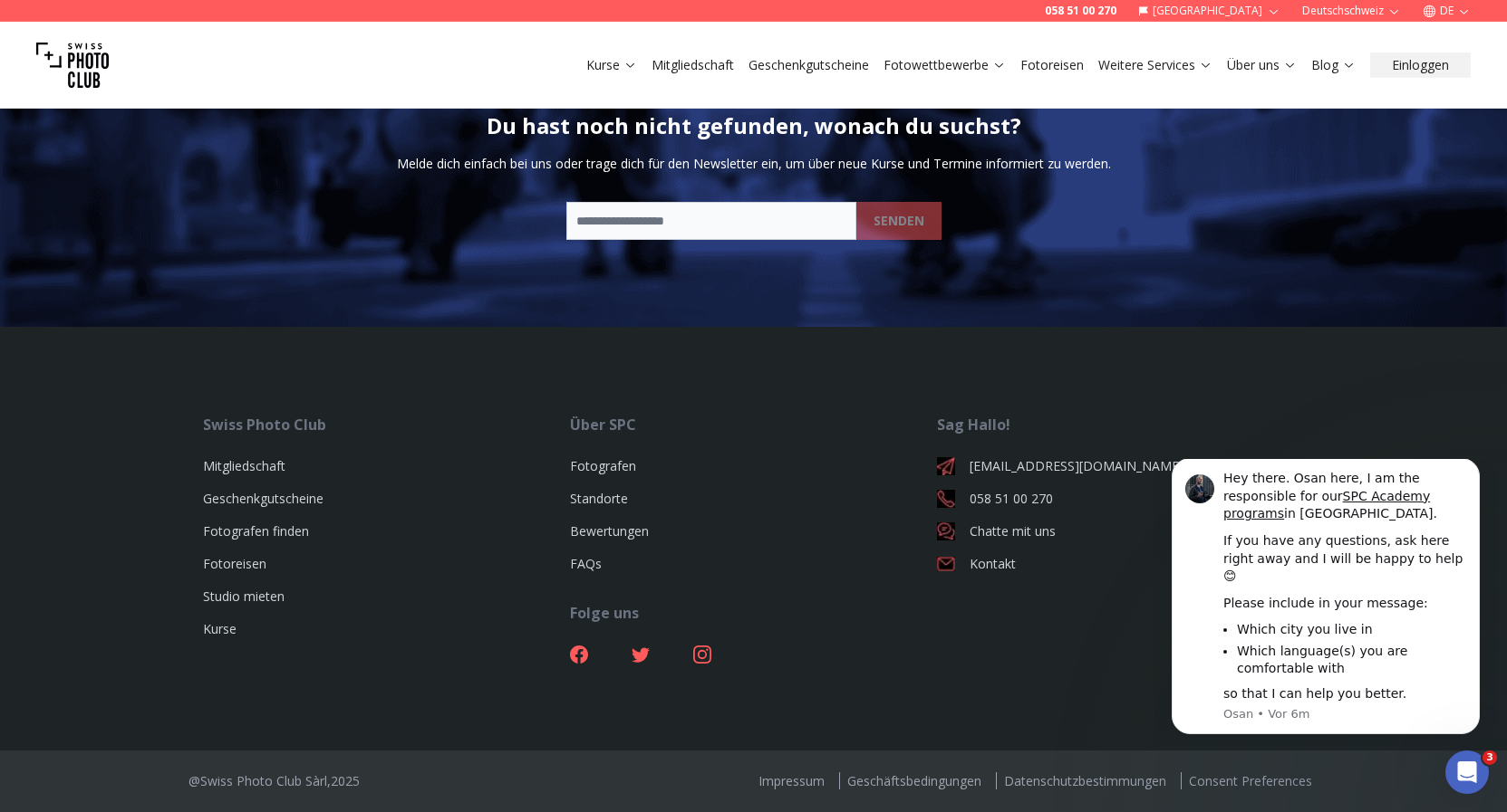
scroll to position [7543, 0]
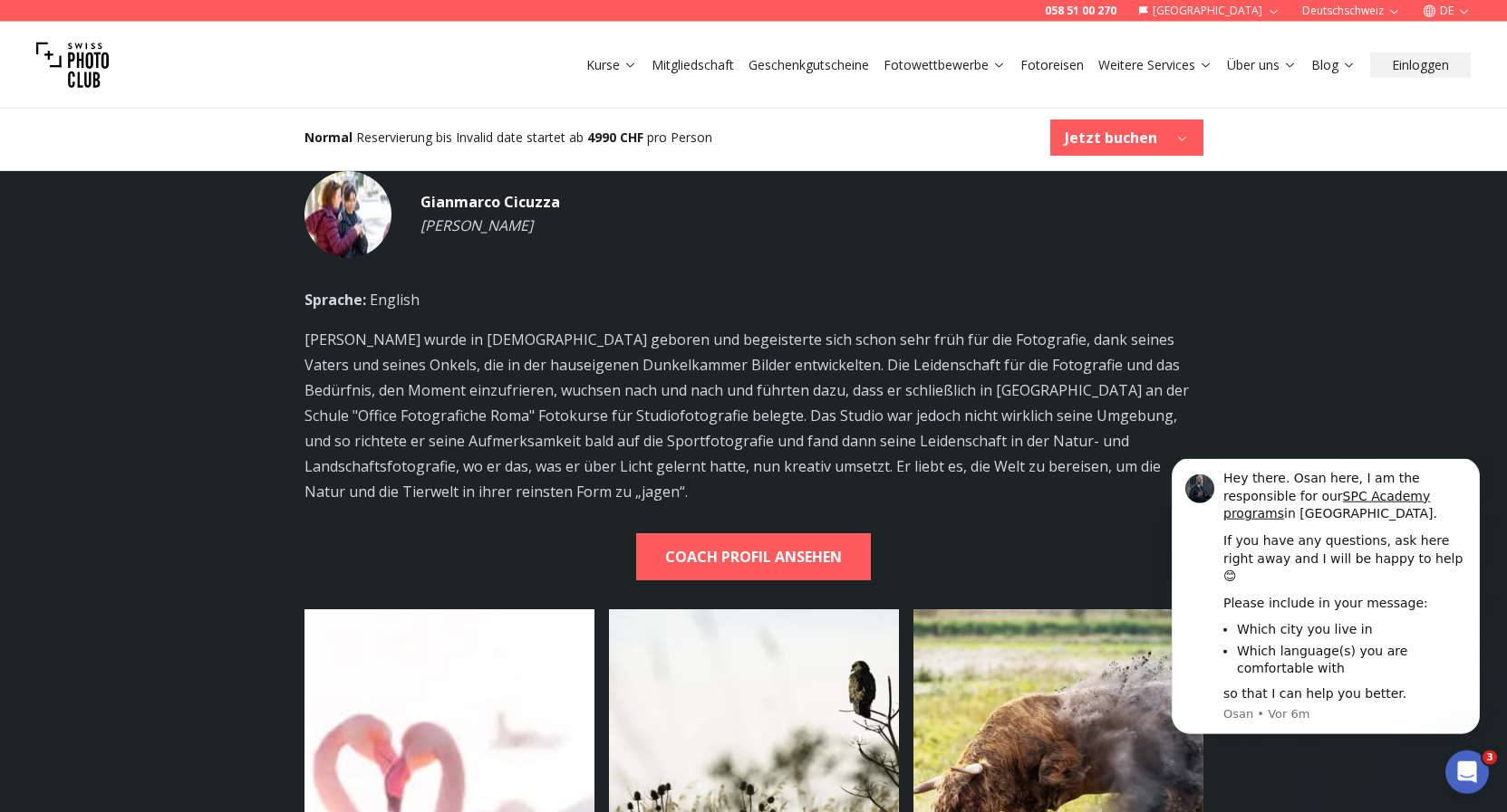
scroll to position [5478, 0]
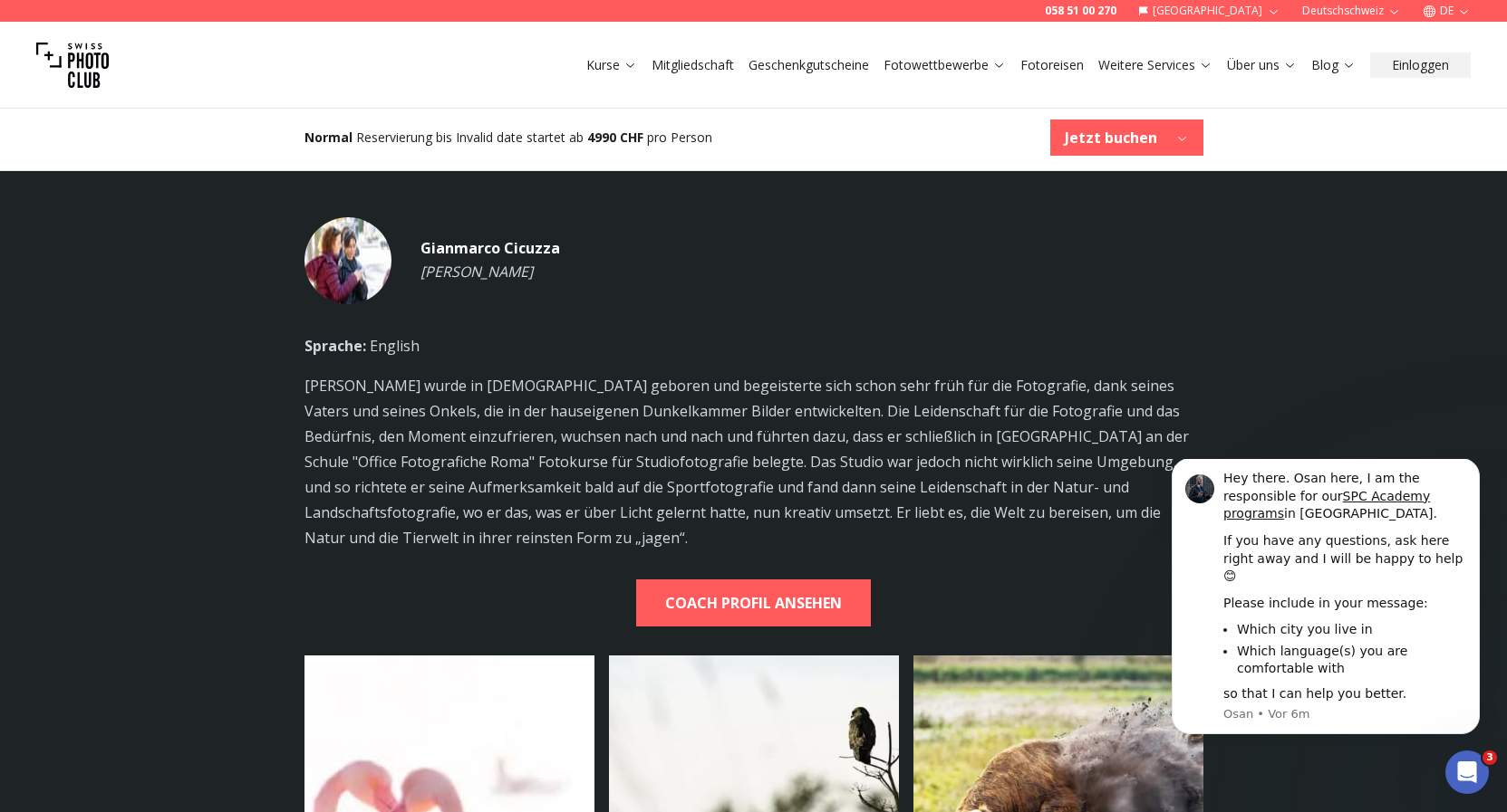
click at [1190, 146] on button "Jetzt buchen" at bounding box center [1126, 137] width 153 height 36
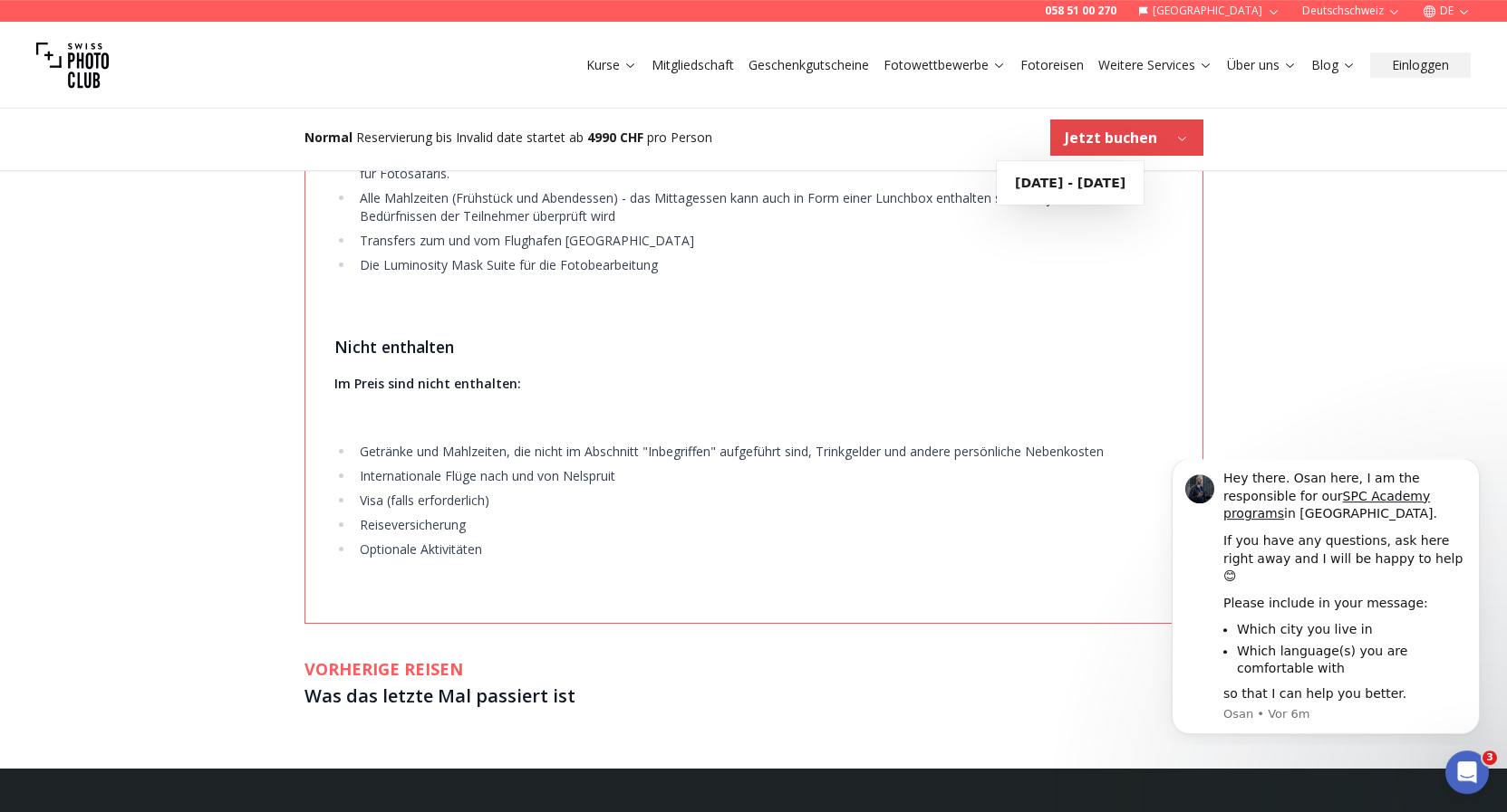
scroll to position [4934, 0]
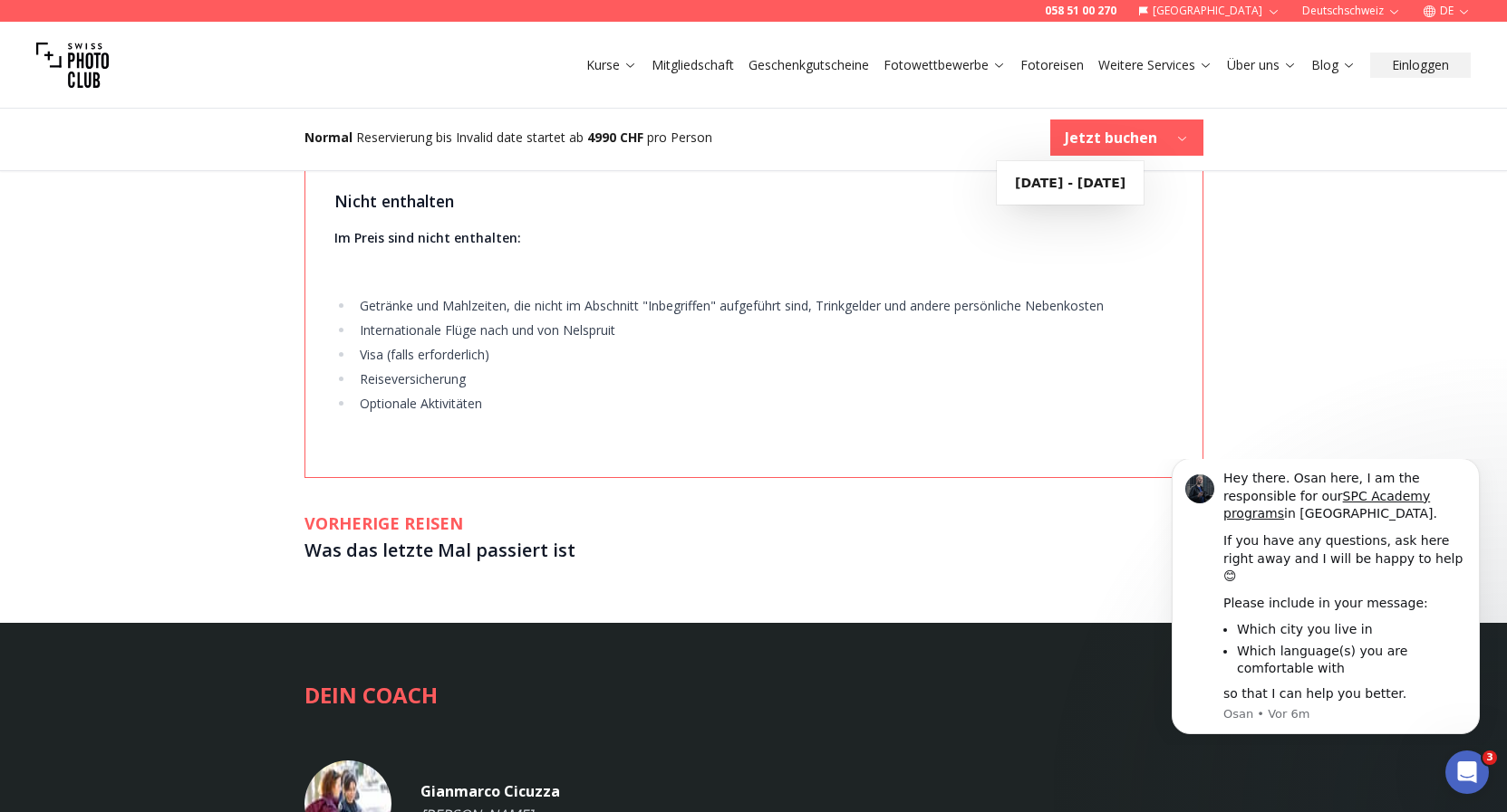
click at [770, 80] on li "Alle Mahlzeiten (Frühstück und Abendessen) - das Mittagessen kann auch in Form …" at bounding box center [763, 61] width 818 height 36
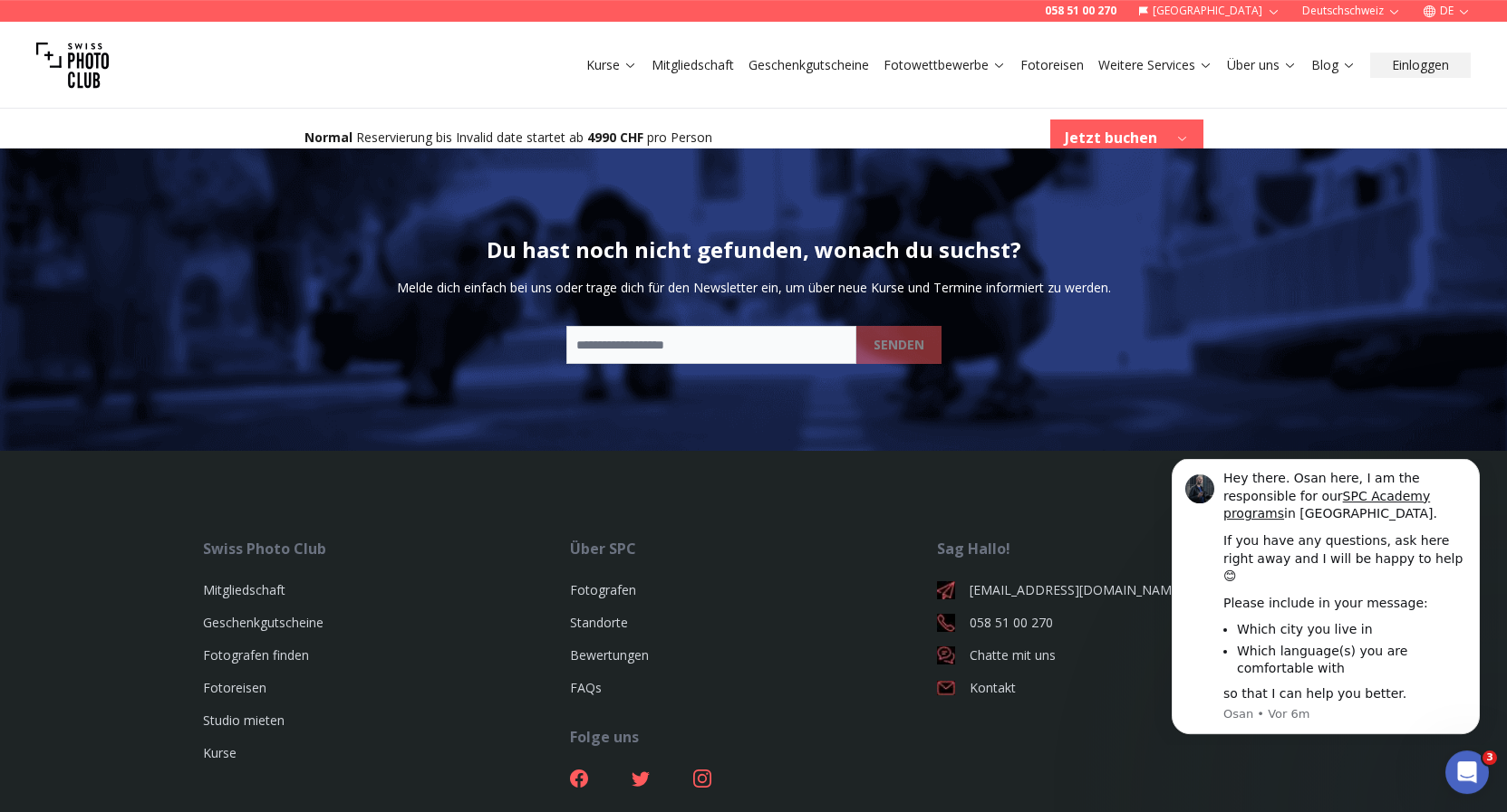
scroll to position [7325, 0]
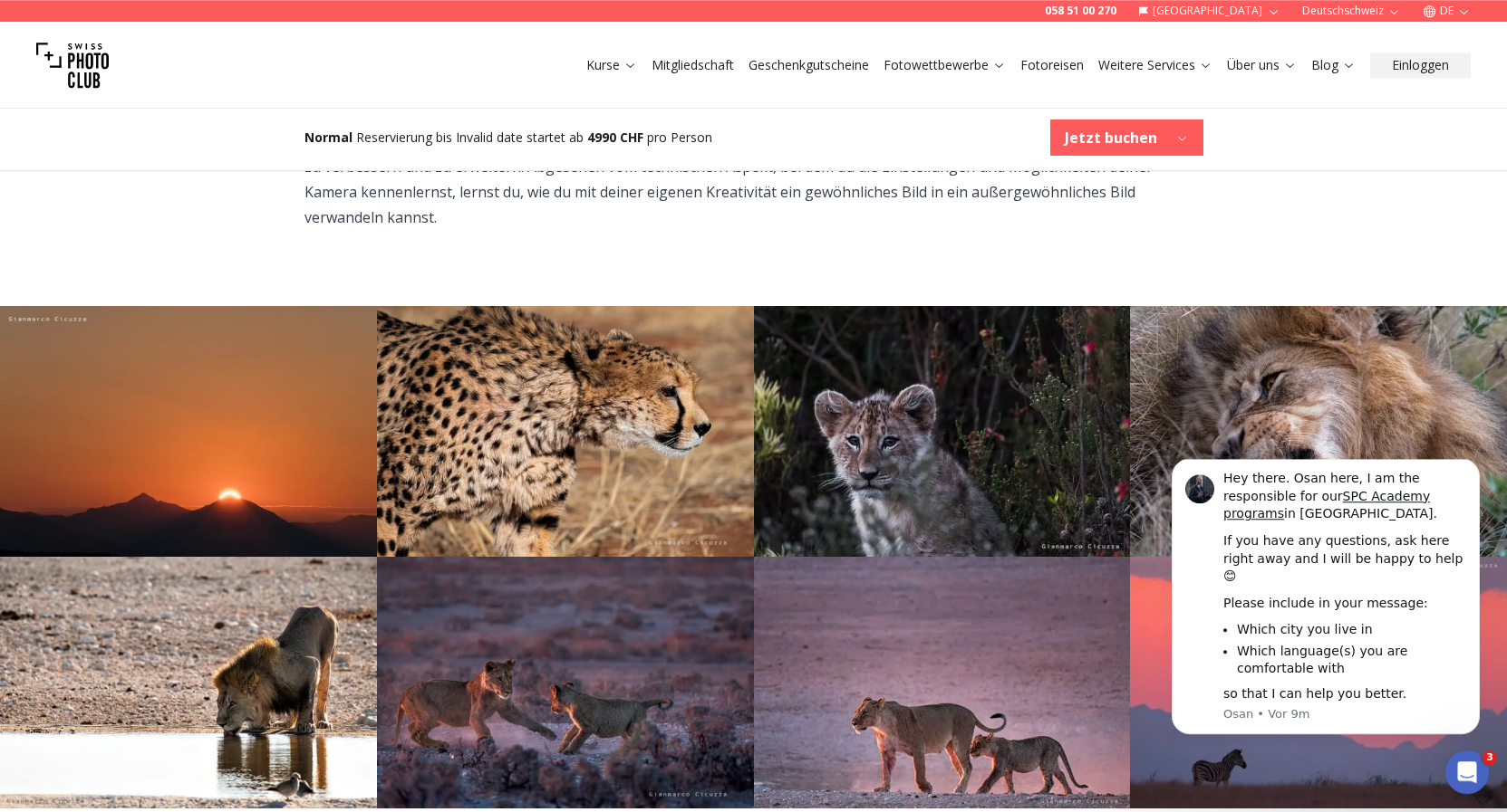
scroll to position [2218, 0]
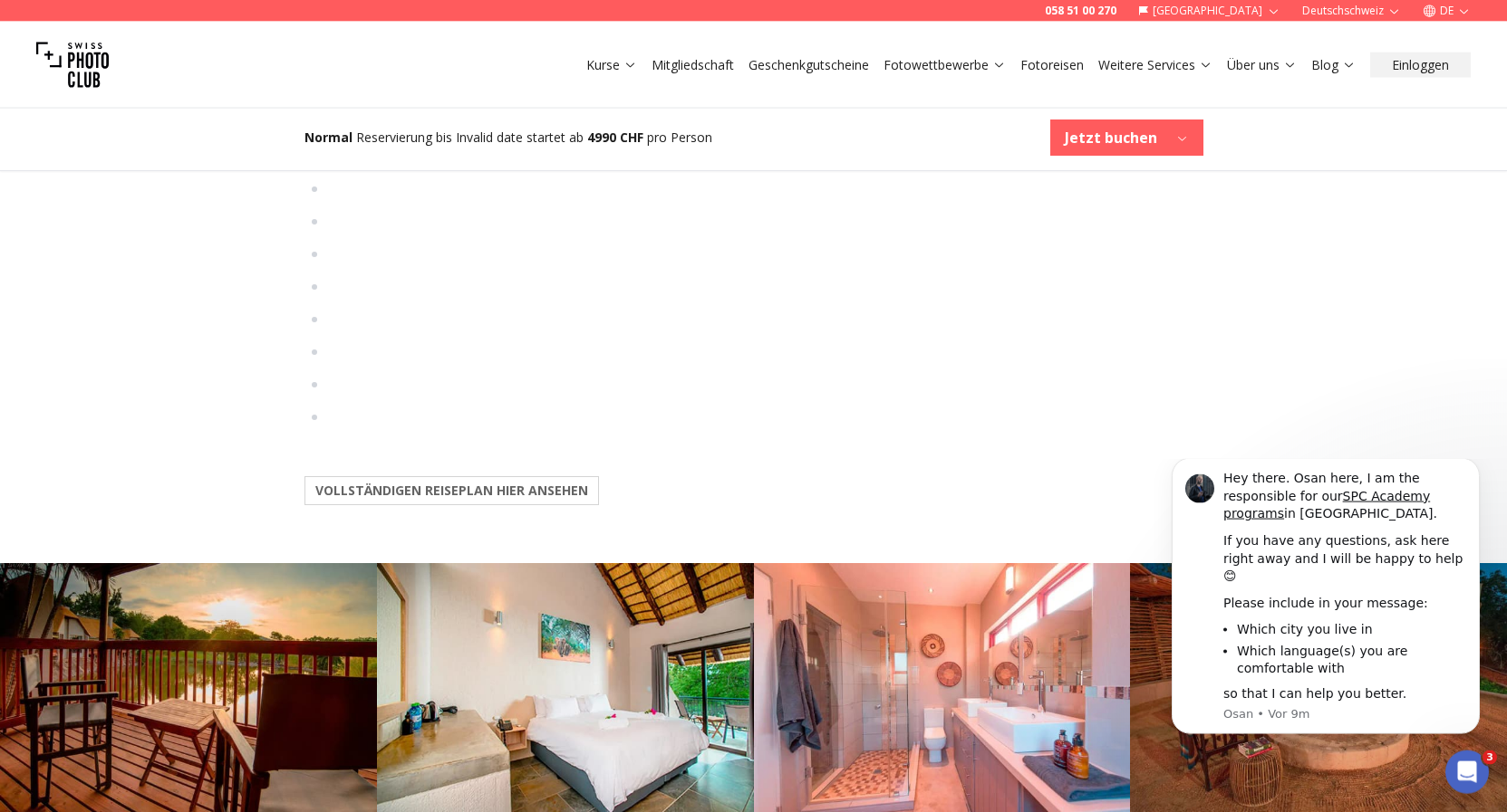
scroll to position [3043, 0]
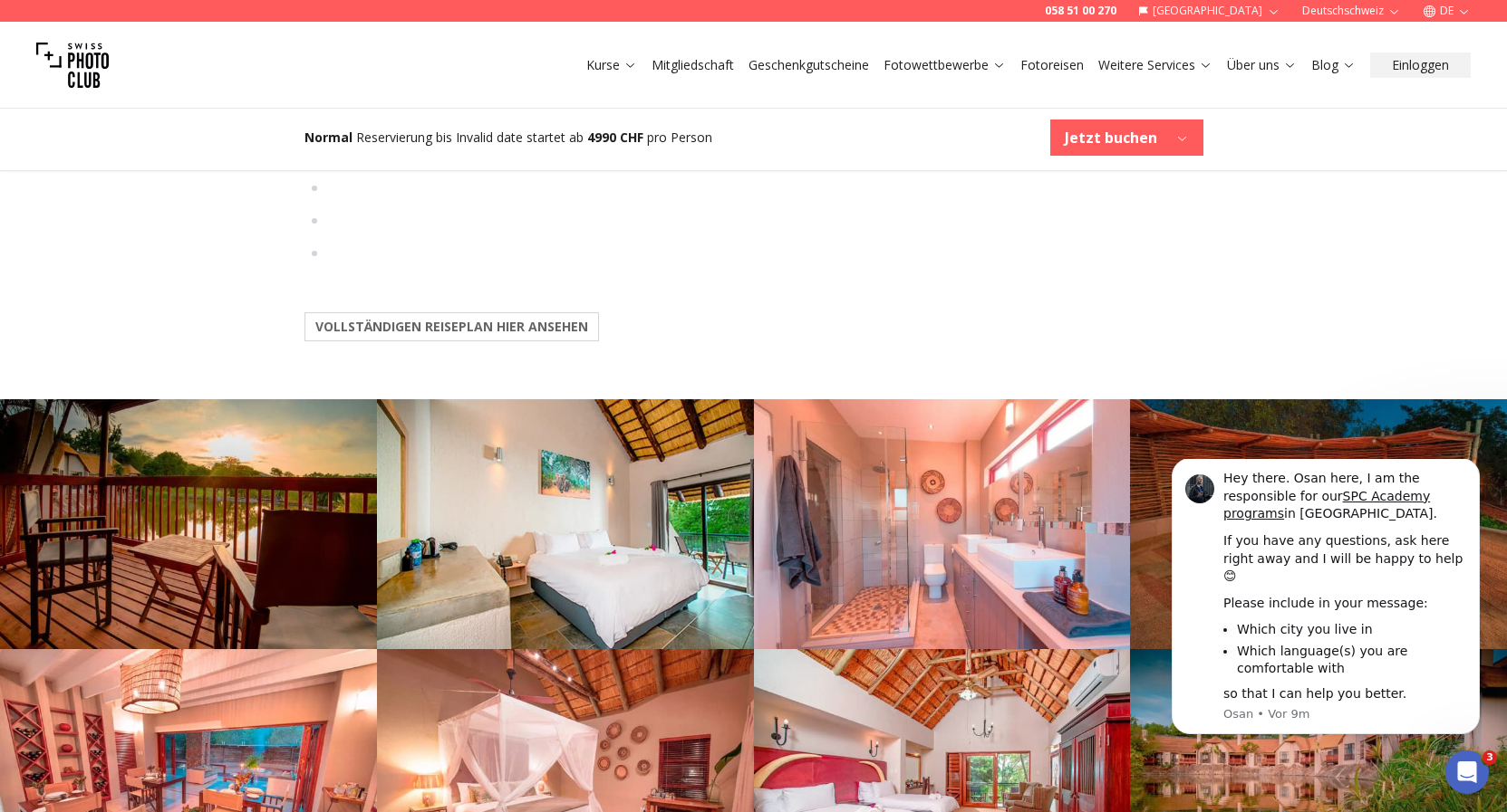
click at [448, 336] on b "VOLLSTÄNDIGEN REISEPLAN HIER ANSEHEN" at bounding box center [452, 327] width 273 height 18
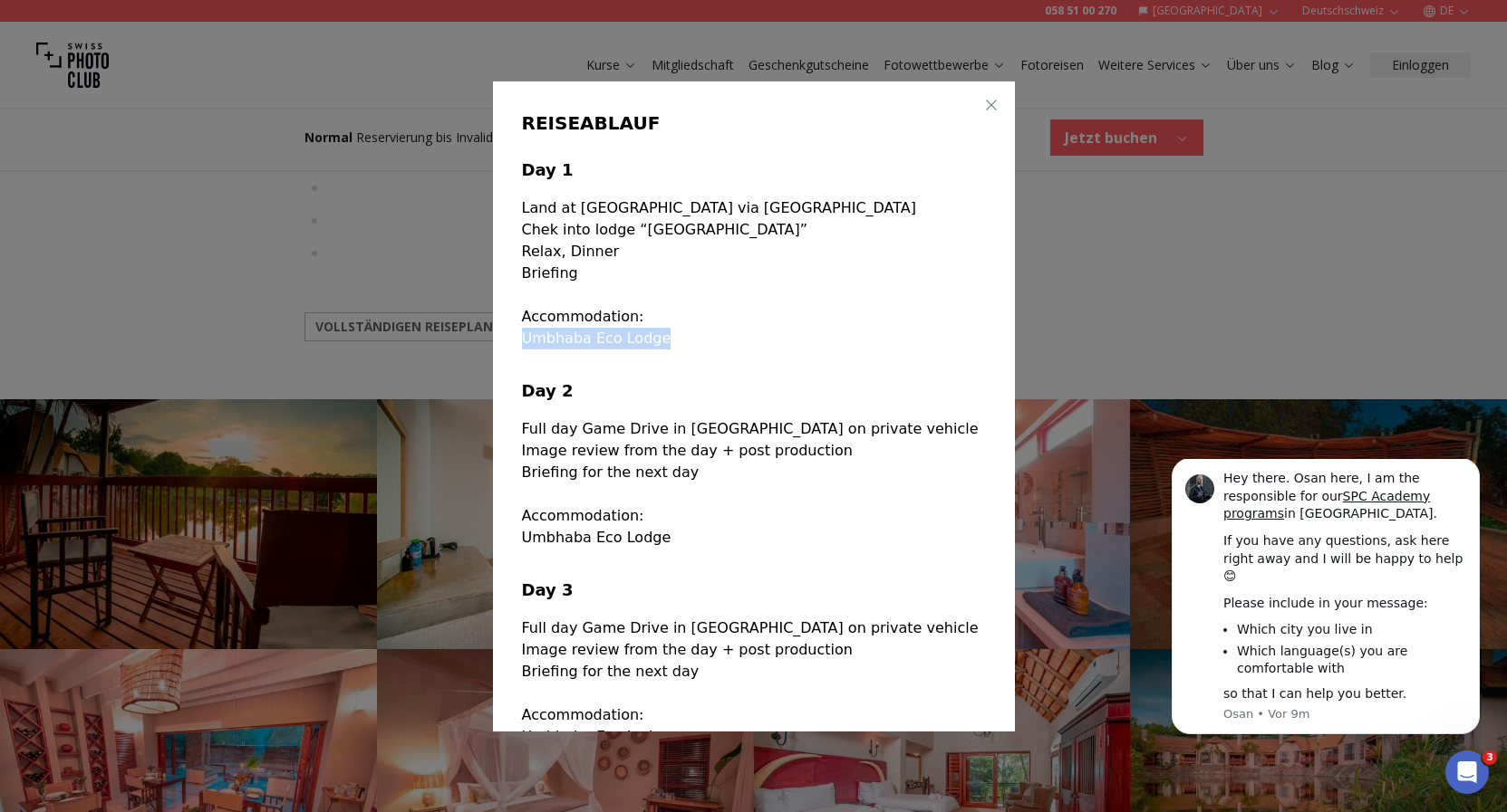
drag, startPoint x: 639, startPoint y: 376, endPoint x: 495, endPoint y: 380, distance: 144.1
click at [522, 350] on p "Umbhaba Eco Lodge" at bounding box center [754, 339] width 463 height 22
copy p "Umbhaba Eco Lodge"
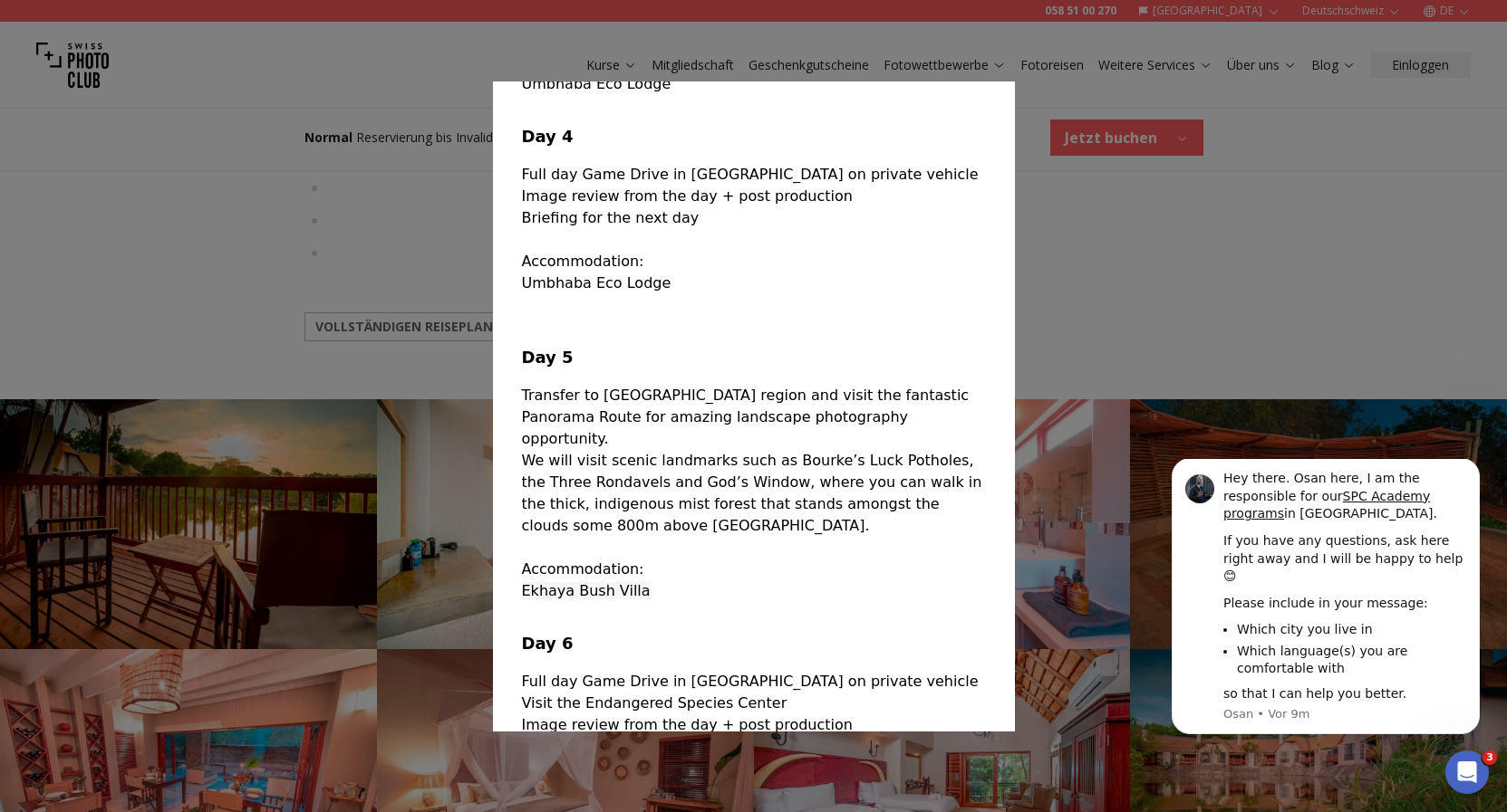
scroll to position [913, 0]
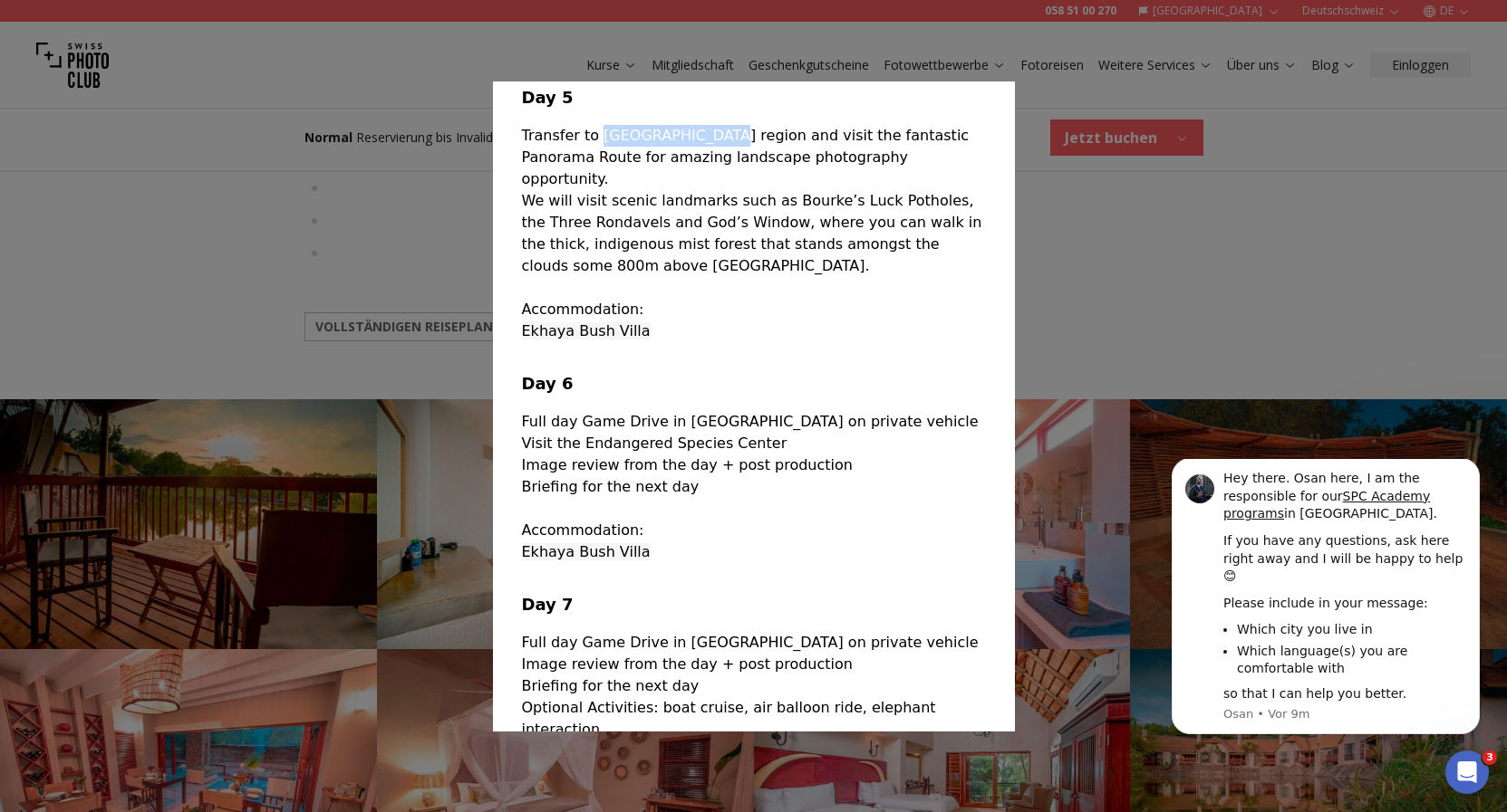
drag, startPoint x: 698, startPoint y: 261, endPoint x: 575, endPoint y: 257, distance: 123.1
click at [575, 190] on p "Transfer to [GEOGRAPHIC_DATA] region and visit the fantastic Panorama Route for…" at bounding box center [754, 157] width 463 height 65
copy p "Hoedspruit regio"
